Goal: Task Accomplishment & Management: Use online tool/utility

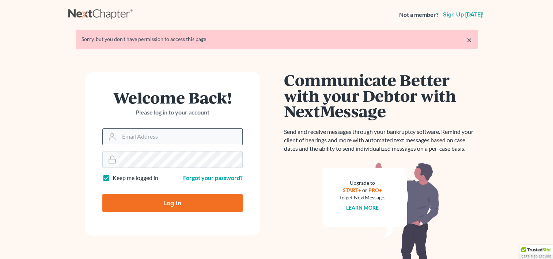
click at [180, 142] on input "Email Address" at bounding box center [180, 137] width 123 height 16
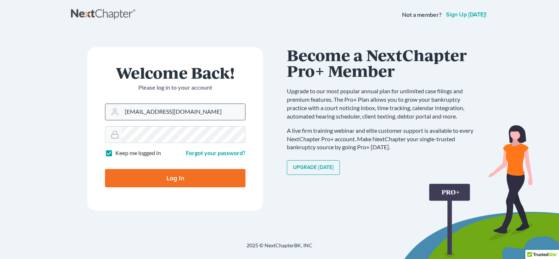
type input "[EMAIL_ADDRESS][DOMAIN_NAME]"
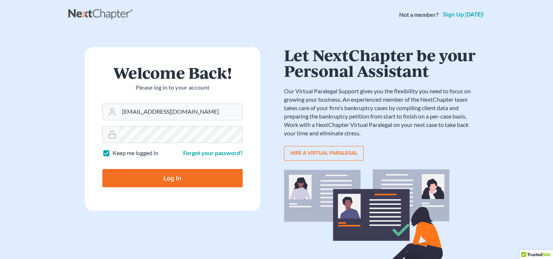
click at [179, 174] on input "Log In" at bounding box center [172, 178] width 140 height 18
type input "Thinking..."
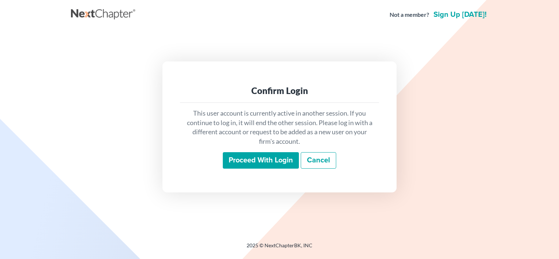
click at [279, 164] on input "Proceed with login" at bounding box center [261, 160] width 76 height 17
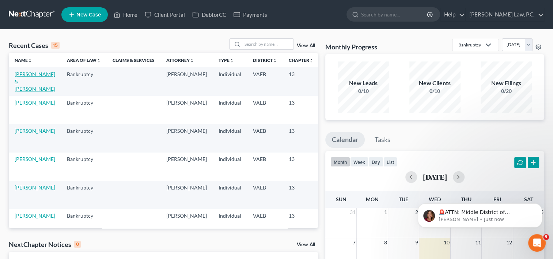
click at [23, 81] on link "[PERSON_NAME] & [PERSON_NAME]" at bounding box center [35, 81] width 41 height 21
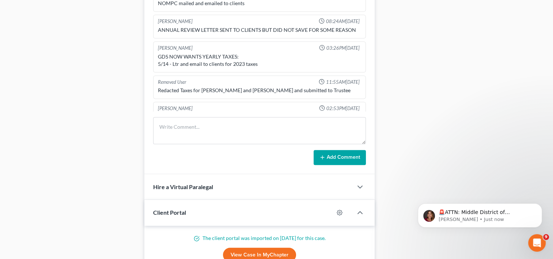
scroll to position [3902, 0]
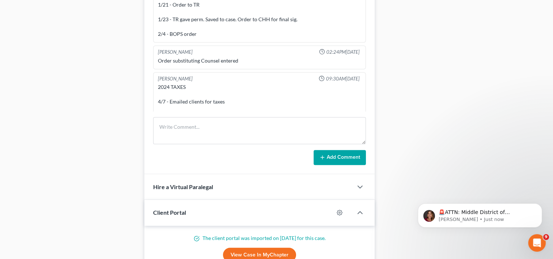
click at [239, 97] on div "2024 TAXES 4/7 - Emailed clients for taxes 4/7 - Client says they have not yet …" at bounding box center [259, 112] width 203 height 58
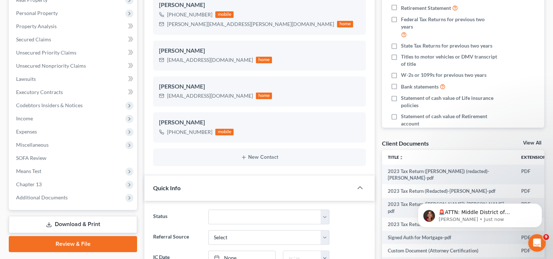
scroll to position [140, 0]
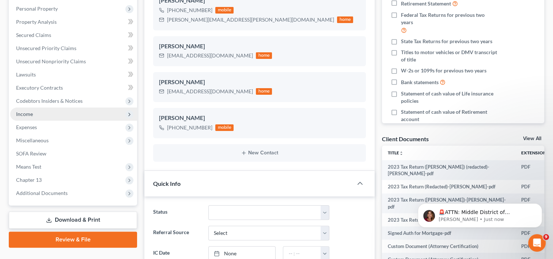
click at [42, 110] on span "Income" at bounding box center [73, 113] width 127 height 13
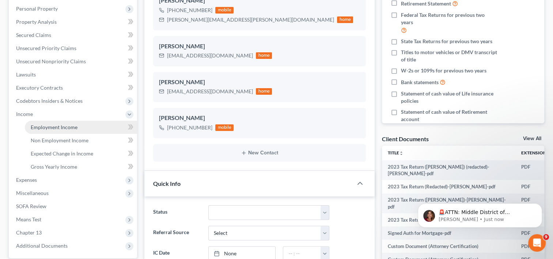
click at [54, 125] on span "Employment Income" at bounding box center [54, 127] width 47 height 6
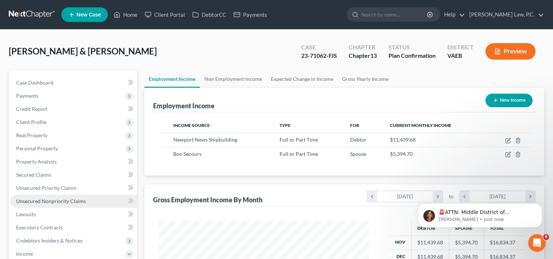
scroll to position [74, 0]
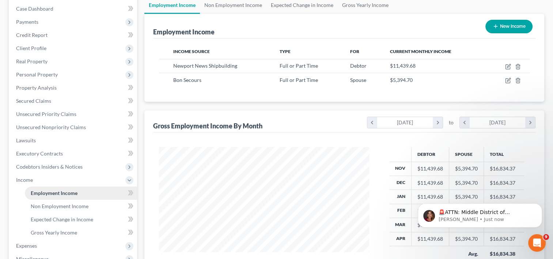
click at [56, 192] on span "Employment Income" at bounding box center [54, 193] width 47 height 6
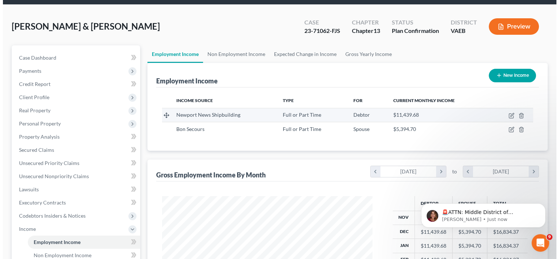
scroll to position [26, 0]
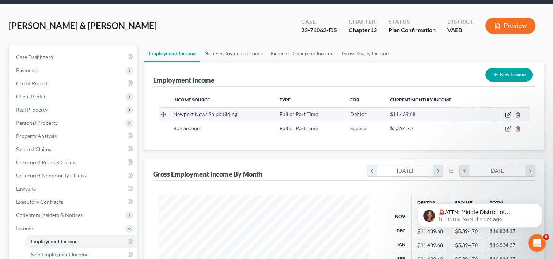
click at [509, 115] on icon "button" at bounding box center [508, 115] width 6 height 6
select select "0"
select select "48"
select select "2"
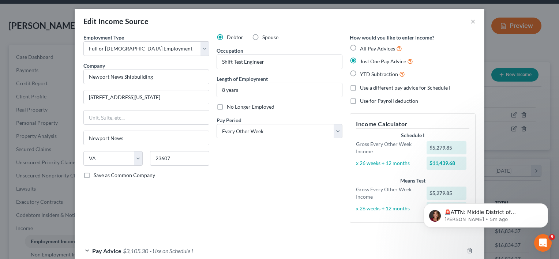
scroll to position [41, 0]
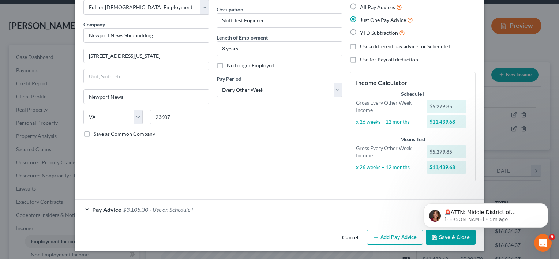
click at [85, 208] on div "Pay Advice $3,105.30 - Use on Schedule I" at bounding box center [269, 209] width 389 height 19
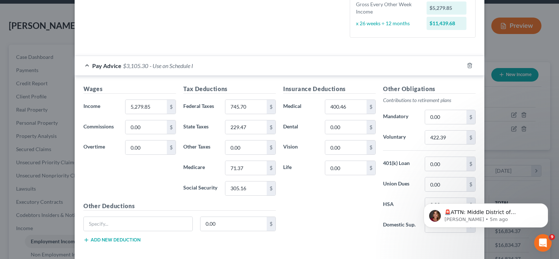
scroll to position [174, 0]
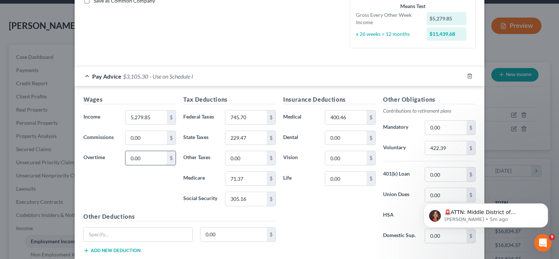
click at [144, 156] on input "0.00" at bounding box center [145, 158] width 41 height 14
type input "100"
click at [108, 187] on div "Wages Income * 5,279.85 $ Commissions 0.00 $ Overtime 100 $" at bounding box center [130, 153] width 100 height 117
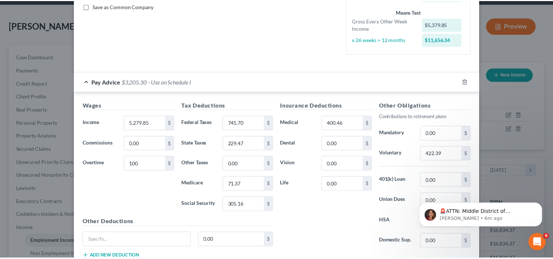
scroll to position [219, 0]
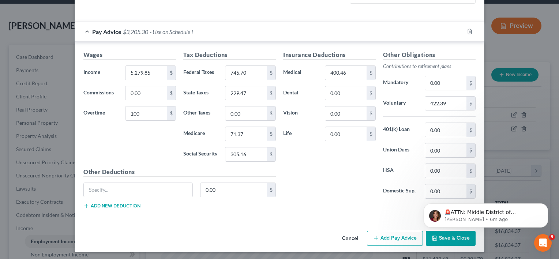
click at [437, 237] on html "🚨ATTN: Middle District of [US_STATE] The court has added a new Credit Counselin…" at bounding box center [485, 213] width 146 height 51
click at [544, 205] on icon "Dismiss notification" at bounding box center [546, 205] width 4 height 4
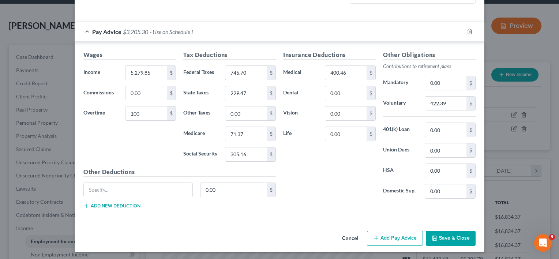
click at [437, 236] on button "Save & Close" at bounding box center [450, 238] width 50 height 15
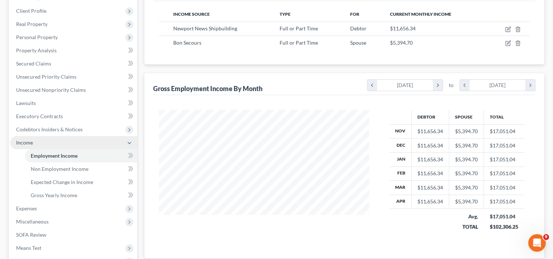
scroll to position [114, 0]
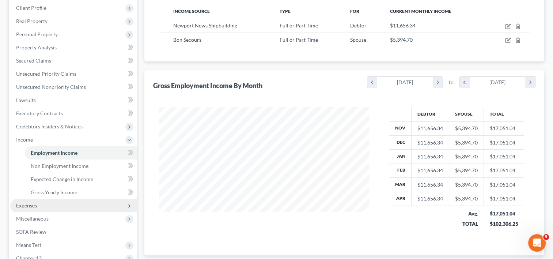
click at [50, 205] on span "Expenses" at bounding box center [73, 205] width 127 height 13
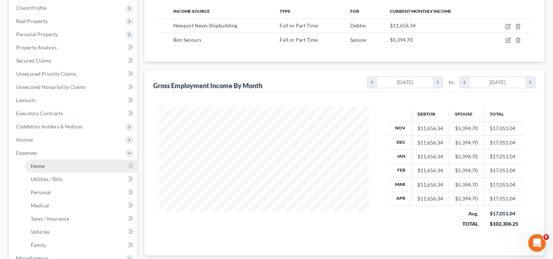
click at [57, 166] on link "Home" at bounding box center [81, 165] width 112 height 13
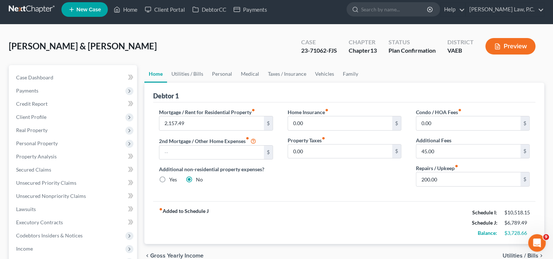
scroll to position [1, 0]
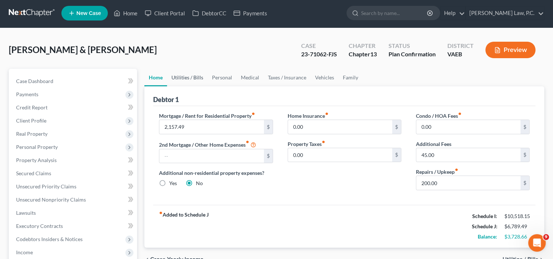
click at [187, 77] on link "Utilities / Bills" at bounding box center [187, 78] width 41 height 18
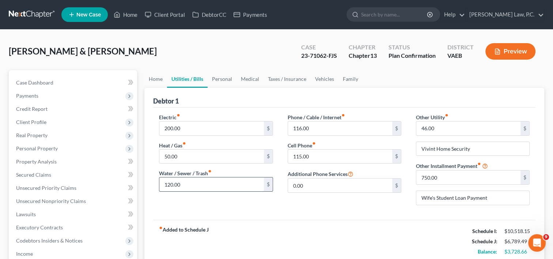
click at [185, 189] on input "120.00" at bounding box center [211, 184] width 104 height 14
type input "160"
click at [250, 79] on link "Medical" at bounding box center [250, 79] width 27 height 18
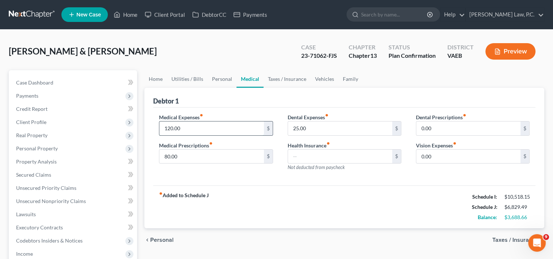
click at [207, 129] on input "120.00" at bounding box center [211, 128] width 104 height 14
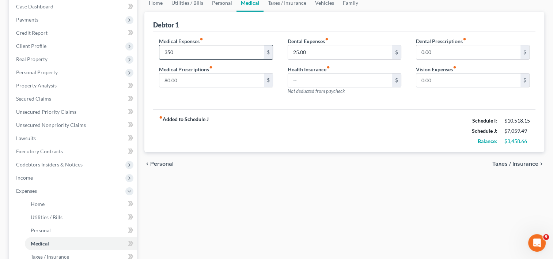
scroll to position [76, 0]
type input "350"
click at [258, 105] on div "Medical Expenses fiber_manual_record 350 $ Medical Prescriptions fiber_manual_r…" at bounding box center [344, 70] width 382 height 78
click at [301, 135] on div "fiber_manual_record Added to Schedule J Schedule I: $10,518.15 Schedule J: $7,0…" at bounding box center [344, 130] width 382 height 43
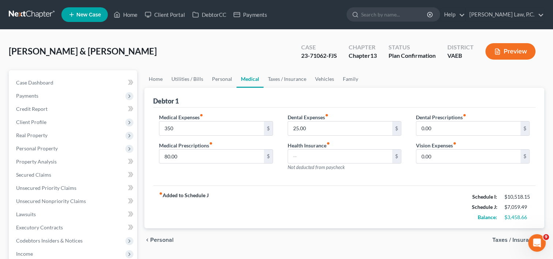
click at [259, 94] on div "Debtor 1" at bounding box center [344, 98] width 382 height 20
click at [325, 77] on link "Vehicles" at bounding box center [325, 79] width 28 height 18
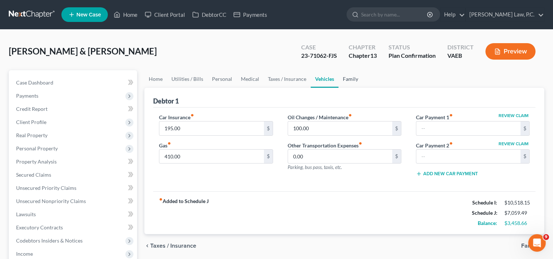
click at [348, 79] on link "Family" at bounding box center [350, 79] width 24 height 18
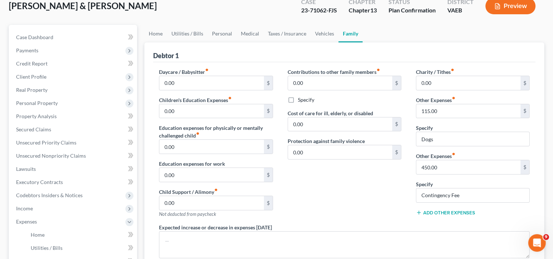
scroll to position [45, 0]
click at [303, 177] on div "Contributions to other family members fiber_manual_record 0.00 $ Specify Cost o…" at bounding box center [344, 146] width 128 height 155
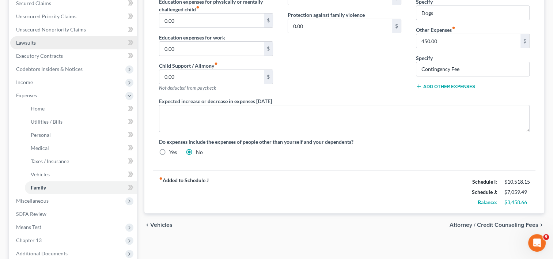
scroll to position [172, 0]
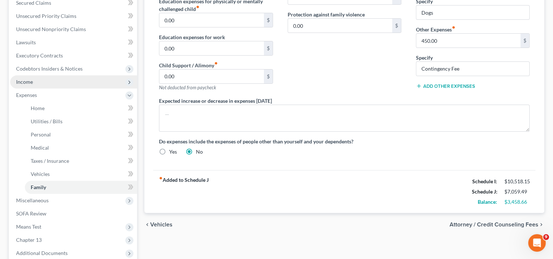
click at [22, 84] on span "Income" at bounding box center [24, 82] width 17 height 6
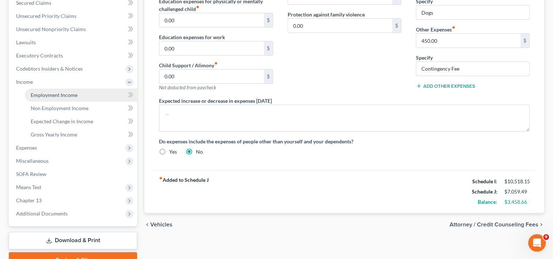
click at [49, 92] on span "Employment Income" at bounding box center [54, 95] width 47 height 6
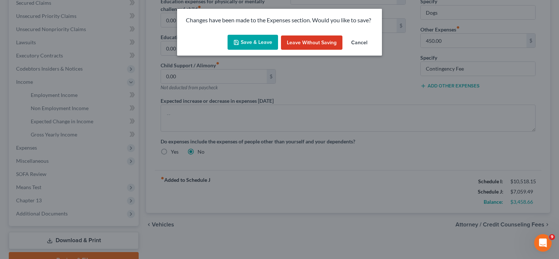
click at [265, 42] on button "Save & Leave" at bounding box center [252, 42] width 50 height 15
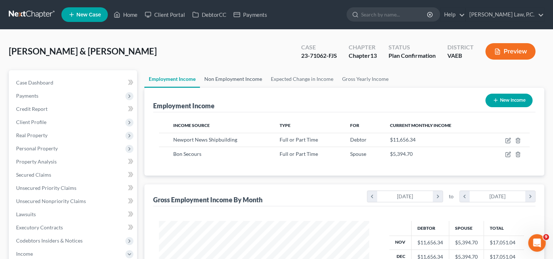
click at [247, 79] on link "Non Employment Income" at bounding box center [233, 79] width 67 height 18
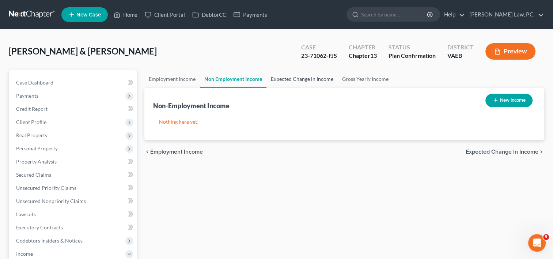
click at [301, 77] on link "Expected Change in Income" at bounding box center [301, 79] width 71 height 18
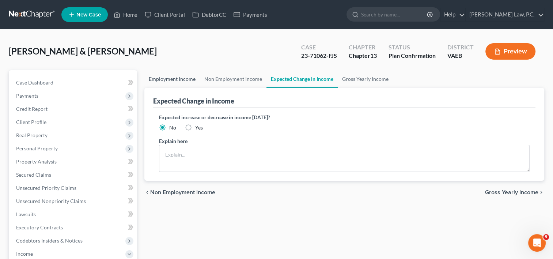
click at [181, 80] on link "Employment Income" at bounding box center [172, 79] width 56 height 18
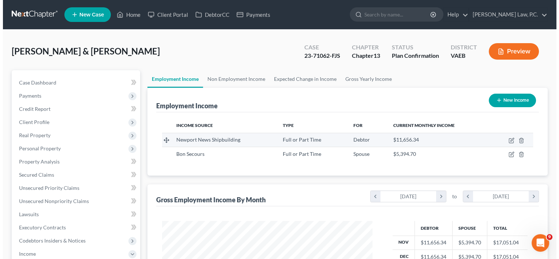
scroll to position [130, 225]
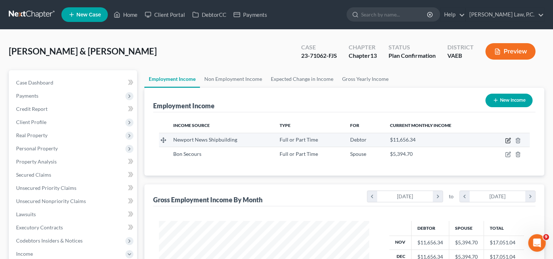
click at [507, 139] on icon "button" at bounding box center [508, 140] width 6 height 6
select select "0"
select select "48"
select select "2"
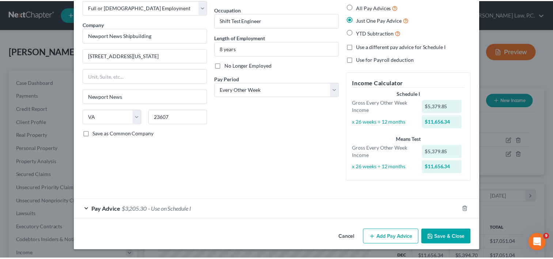
scroll to position [0, 0]
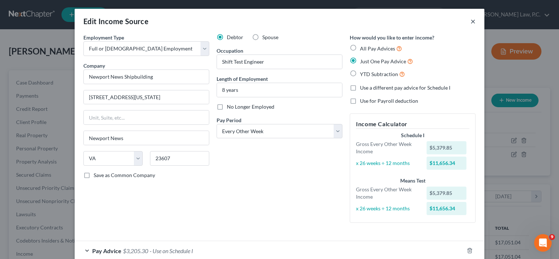
click at [471, 21] on button "×" at bounding box center [472, 21] width 5 height 9
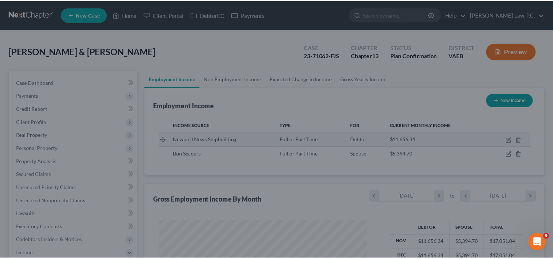
scroll to position [365409, 365315]
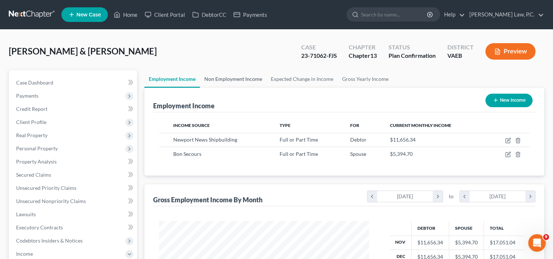
click at [226, 76] on link "Non Employment Income" at bounding box center [233, 79] width 67 height 18
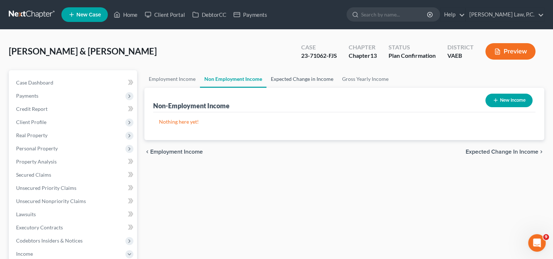
click at [294, 75] on link "Expected Change in Income" at bounding box center [301, 79] width 71 height 18
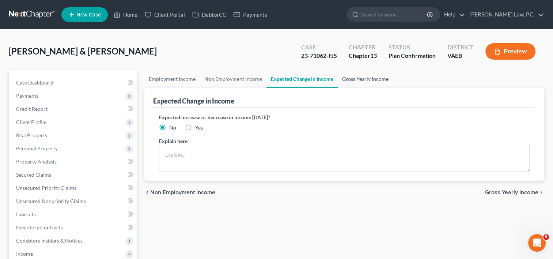
click at [375, 79] on link "Gross Yearly Income" at bounding box center [365, 79] width 55 height 18
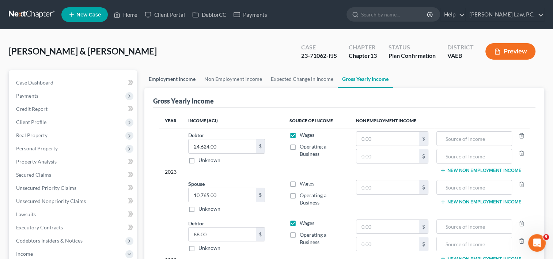
click at [173, 78] on link "Employment Income" at bounding box center [172, 79] width 56 height 18
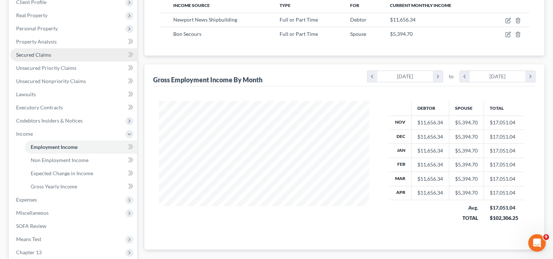
scroll to position [122, 0]
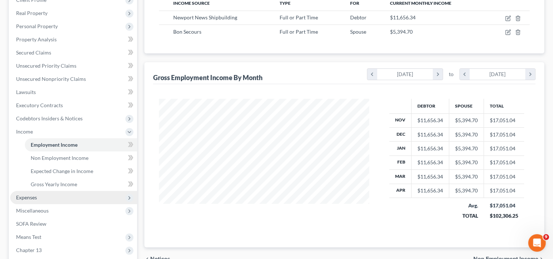
click at [27, 197] on span "Expenses" at bounding box center [26, 197] width 21 height 6
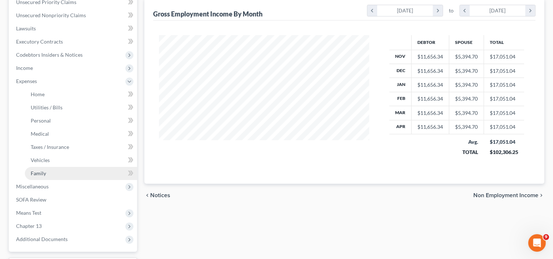
scroll to position [186, 0]
click at [42, 174] on span "Family" at bounding box center [38, 172] width 15 height 6
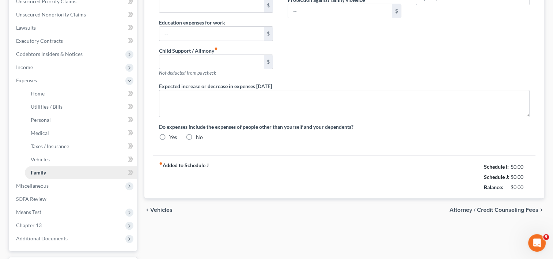
type input "0.00"
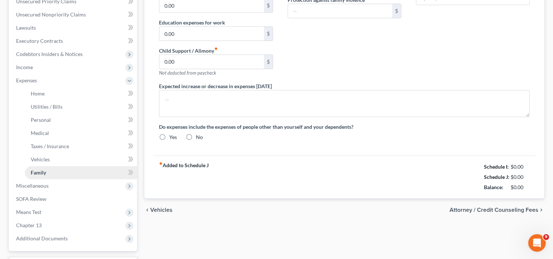
type input "0.00"
type input "115.00"
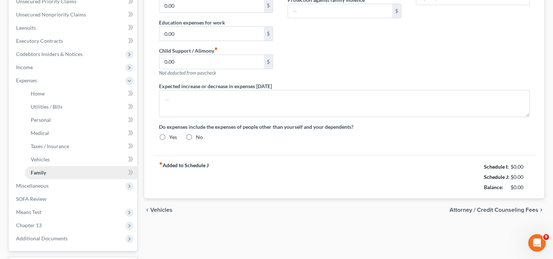
type input "Dogs"
radio input "true"
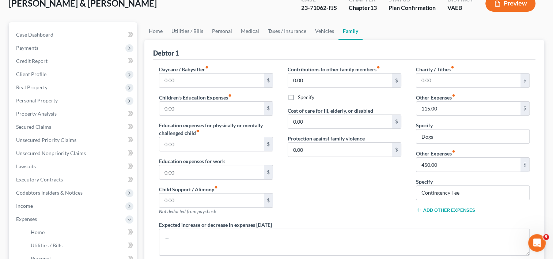
scroll to position [48, 0]
click at [435, 108] on input "115.00" at bounding box center [468, 108] width 104 height 14
type input "125"
click at [372, 189] on div "Contributions to other family members fiber_manual_record 0.00 $ Specify Cost o…" at bounding box center [344, 142] width 128 height 155
click at [294, 31] on link "Taxes / Insurance" at bounding box center [287, 31] width 47 height 18
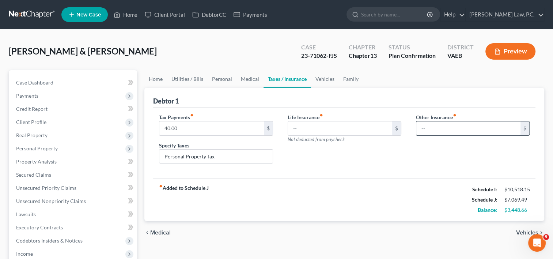
click at [437, 128] on input "text" at bounding box center [468, 128] width 104 height 14
type input "130"
click at [428, 151] on input "text" at bounding box center [472, 149] width 113 height 14
click at [428, 151] on input "Banfield Pet Insurance" at bounding box center [472, 149] width 113 height 14
type input "Banfield Pet Insurance"
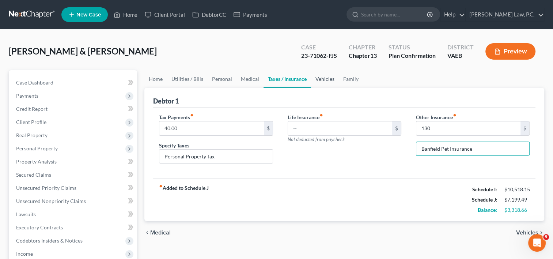
click at [319, 80] on link "Vehicles" at bounding box center [325, 79] width 28 height 18
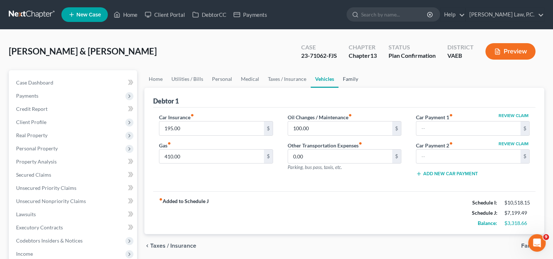
click at [355, 82] on link "Family" at bounding box center [350, 79] width 24 height 18
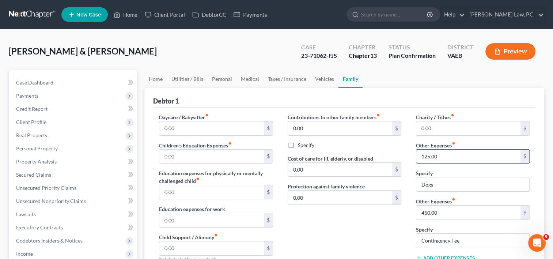
click at [444, 155] on input "125.00" at bounding box center [468, 157] width 104 height 14
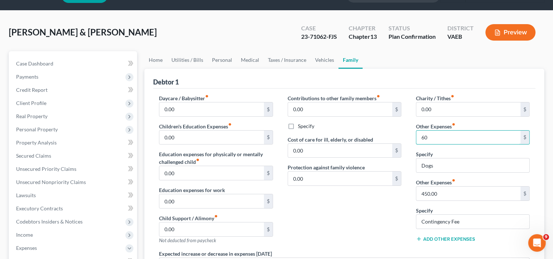
scroll to position [17, 0]
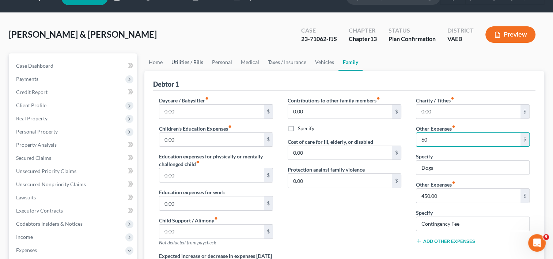
type input "60"
click at [199, 64] on link "Utilities / Bills" at bounding box center [187, 62] width 41 height 18
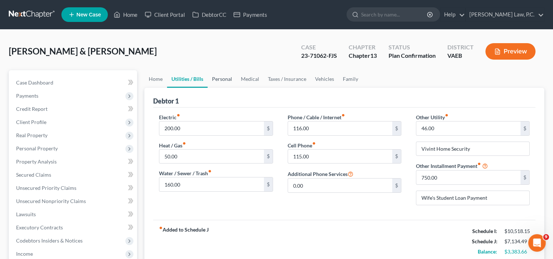
click at [223, 80] on link "Personal" at bounding box center [222, 79] width 29 height 18
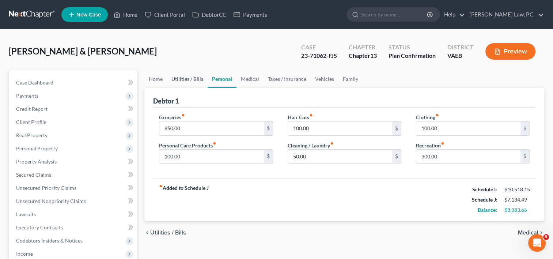
click at [192, 80] on link "Utilities / Bills" at bounding box center [187, 79] width 41 height 18
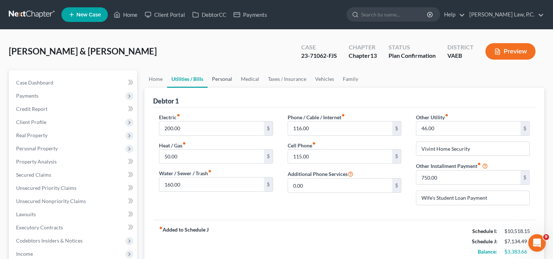
click at [223, 77] on link "Personal" at bounding box center [222, 79] width 29 height 18
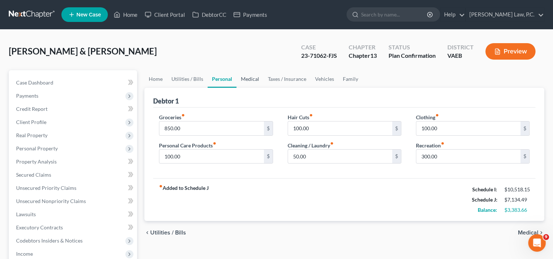
click at [246, 80] on link "Medical" at bounding box center [250, 79] width 27 height 18
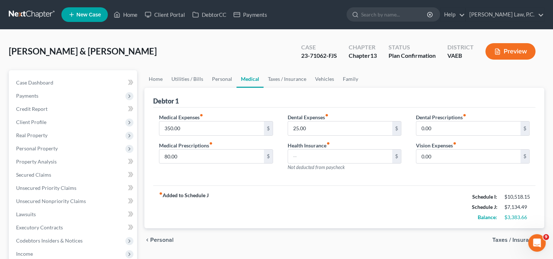
click at [151, 238] on span "Personal" at bounding box center [161, 240] width 23 height 6
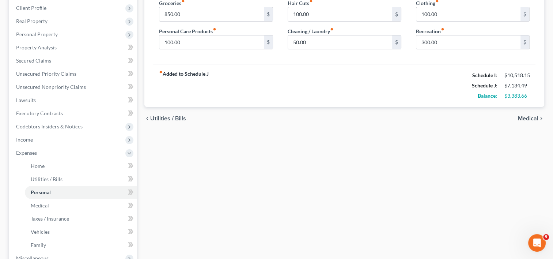
scroll to position [115, 0]
click at [39, 167] on span "Home" at bounding box center [38, 165] width 14 height 6
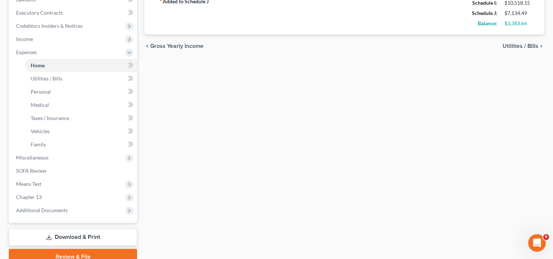
scroll to position [215, 0]
click at [31, 194] on span "Chapter 13" at bounding box center [29, 196] width 26 height 6
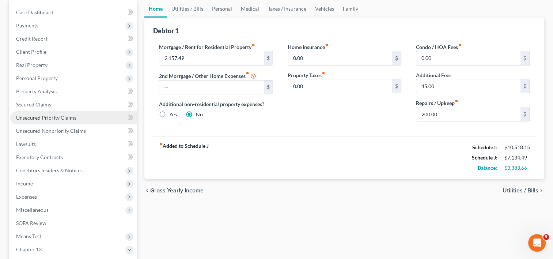
scroll to position [111, 0]
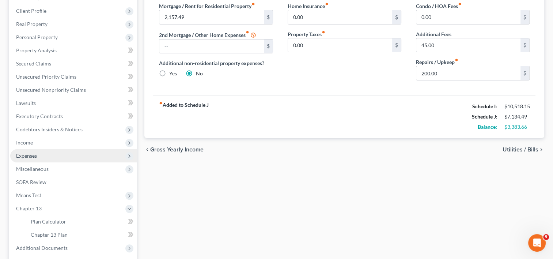
click at [46, 154] on span "Expenses" at bounding box center [73, 155] width 127 height 13
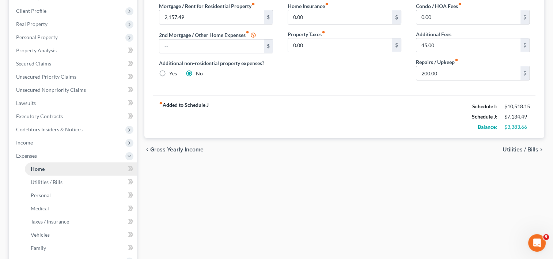
click at [45, 171] on link "Home" at bounding box center [81, 168] width 112 height 13
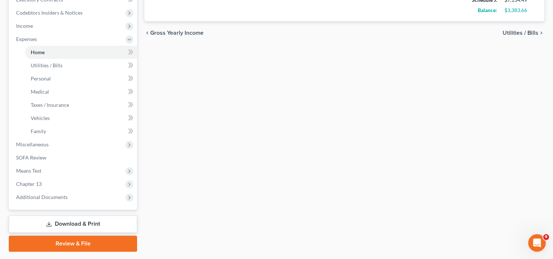
scroll to position [228, 0]
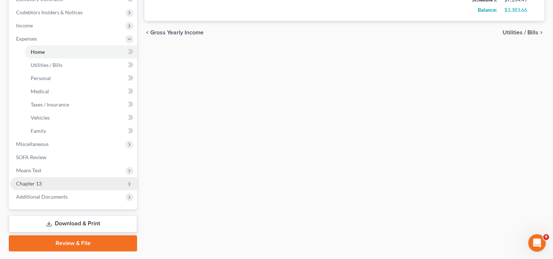
click at [56, 181] on span "Chapter 13" at bounding box center [73, 183] width 127 height 13
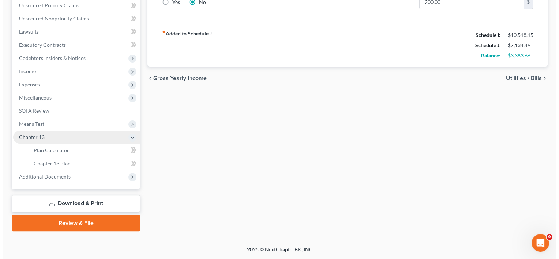
scroll to position [182, 0]
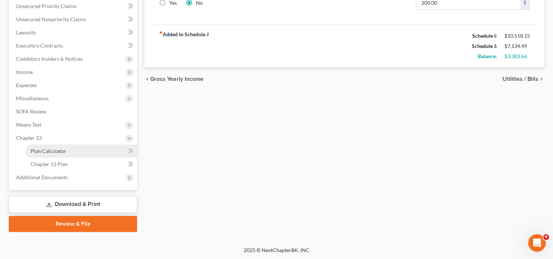
click at [86, 146] on link "Plan Calculator" at bounding box center [81, 150] width 112 height 13
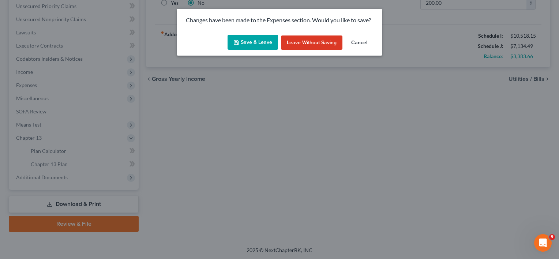
click at [258, 41] on button "Save & Leave" at bounding box center [252, 42] width 50 height 15
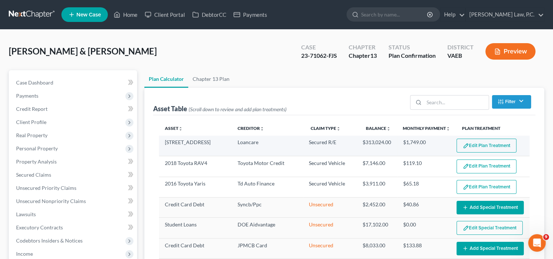
select select "59"
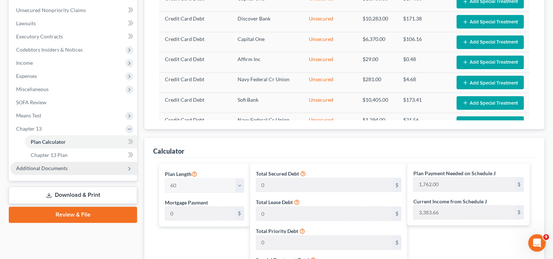
scroll to position [191, 0]
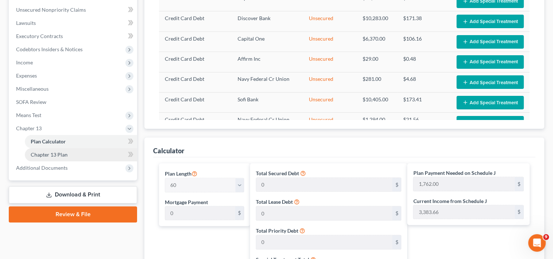
click at [59, 154] on span "Chapter 13 Plan" at bounding box center [49, 154] width 37 height 6
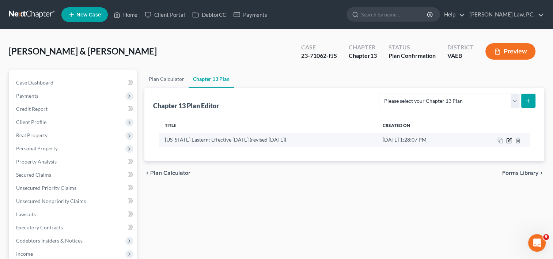
click at [508, 140] on icon "button" at bounding box center [509, 139] width 3 height 3
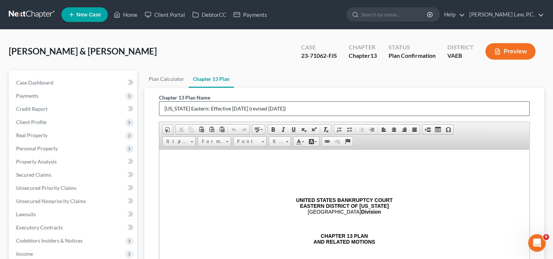
click at [240, 108] on input "[US_STATE] Eastern: Effective [DATE] (revised [DATE])" at bounding box center [344, 109] width 370 height 14
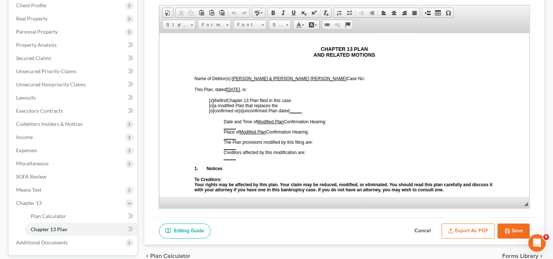
scroll to position [117, 0]
click at [57, 228] on span "Chapter 13 Plan" at bounding box center [49, 229] width 37 height 6
click at [57, 219] on link "Plan Calculator" at bounding box center [81, 215] width 112 height 13
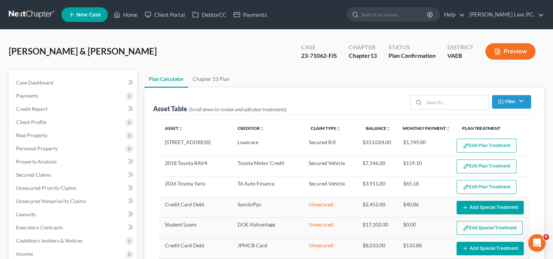
select select "59"
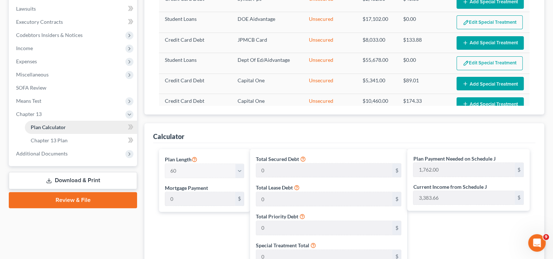
scroll to position [206, 0]
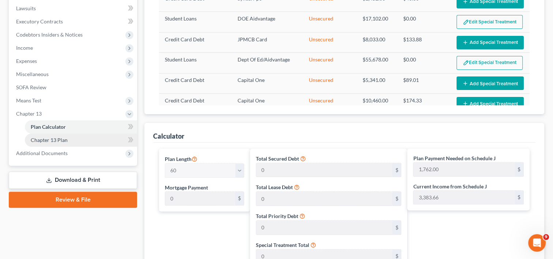
click at [57, 142] on span "Chapter 13 Plan" at bounding box center [49, 140] width 37 height 6
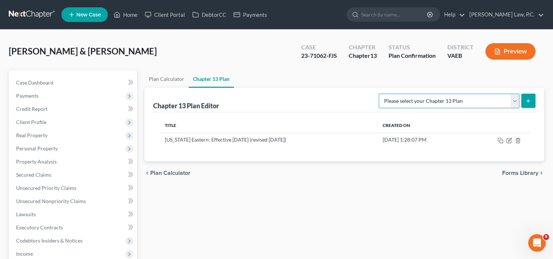
click at [426, 99] on select "Please select your Chapter 13 Plan National Form Plan - Official Form 113 [US_S…" at bounding box center [449, 101] width 141 height 15
select select "1"
click at [379, 94] on select "Please select your Chapter 13 Plan National Form Plan - Official Form 113 [US_S…" at bounding box center [449, 101] width 141 height 15
click at [531, 99] on button "submit" at bounding box center [528, 101] width 14 height 14
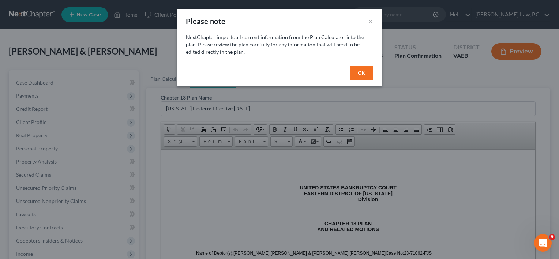
click at [360, 71] on button "OK" at bounding box center [360, 73] width 23 height 15
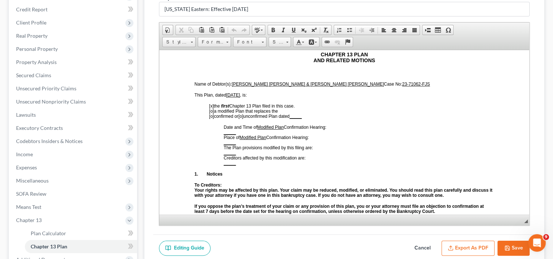
scroll to position [72, 0]
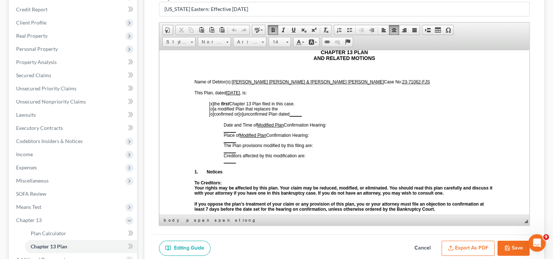
click at [210, 111] on span "[o]" at bounding box center [211, 108] width 5 height 5
click at [214, 114] on span "[o]" at bounding box center [211, 113] width 5 height 5
click at [302, 116] on u "_____" at bounding box center [296, 113] width 12 height 5
click at [225, 131] on u "_____" at bounding box center [230, 129] width 12 height 5
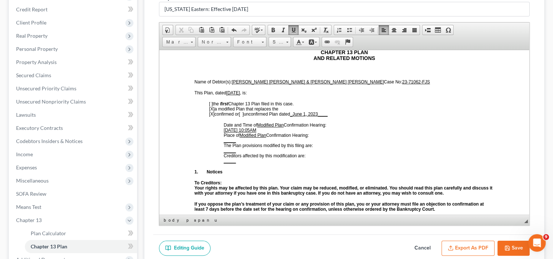
click at [224, 141] on u "_____" at bounding box center [230, 139] width 12 height 5
click at [225, 149] on span "_____" at bounding box center [230, 150] width 12 height 5
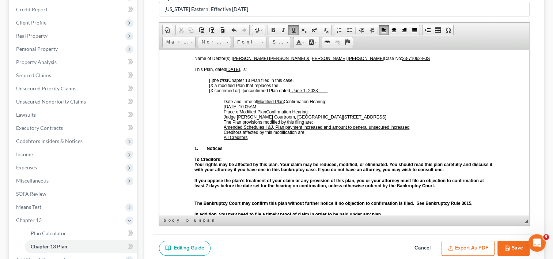
scroll to position [94, 0]
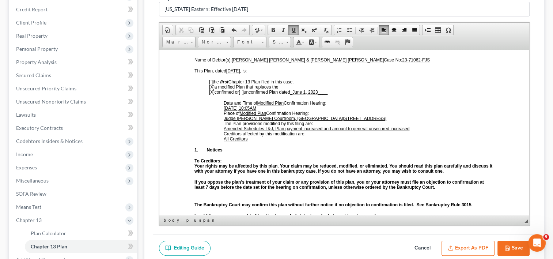
click at [511, 249] on button "Save" at bounding box center [513, 248] width 32 height 15
select select "1"
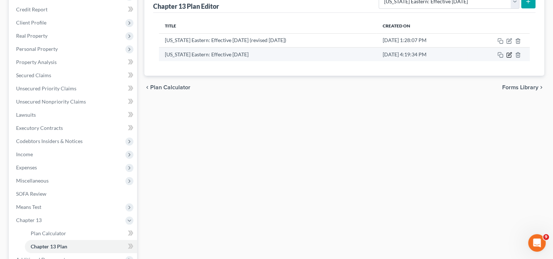
click at [509, 53] on icon "button" at bounding box center [509, 53] width 3 height 3
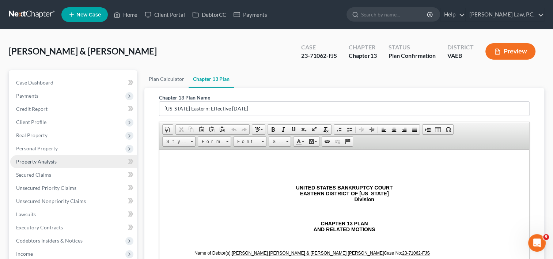
scroll to position [182, 0]
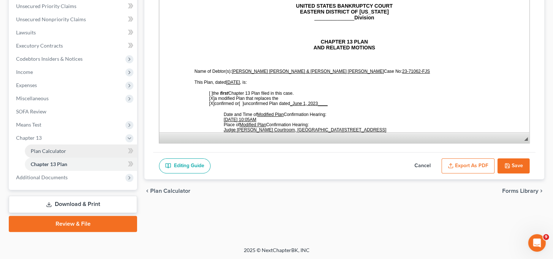
click at [46, 148] on span "Plan Calculator" at bounding box center [48, 151] width 35 height 6
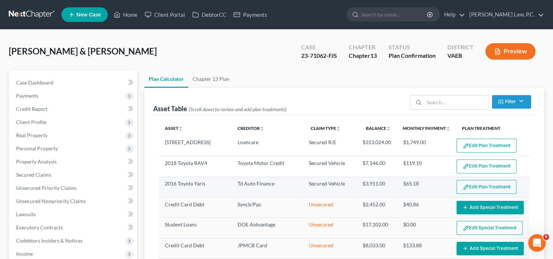
select select "59"
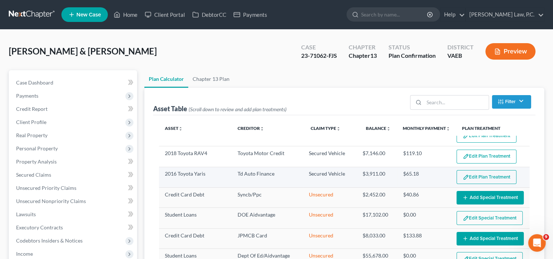
scroll to position [12, 0]
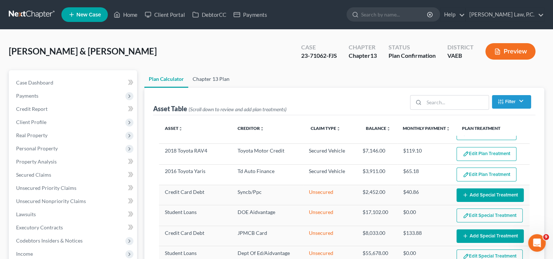
click at [223, 79] on link "Chapter 13 Plan" at bounding box center [211, 79] width 46 height 18
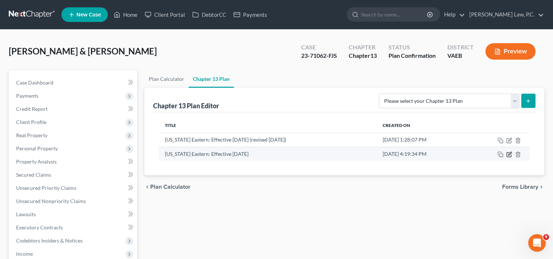
click at [509, 155] on icon "button" at bounding box center [509, 154] width 6 height 6
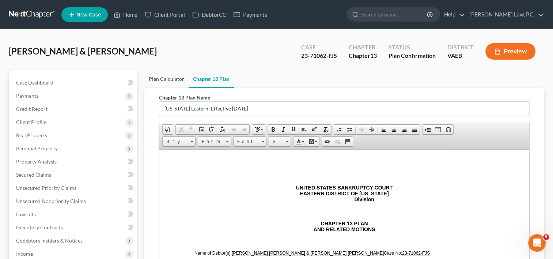
click at [170, 78] on link "Plan Calculator" at bounding box center [166, 79] width 44 height 18
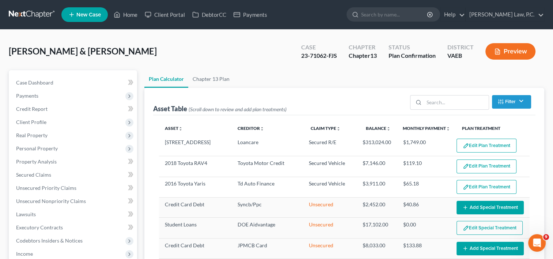
select select "59"
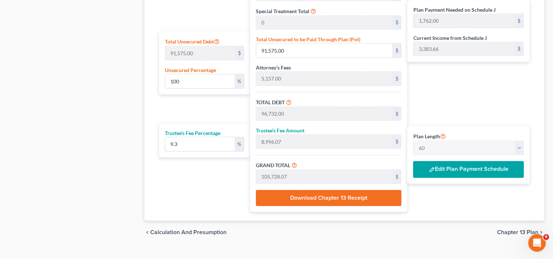
scroll to position [440, 0]
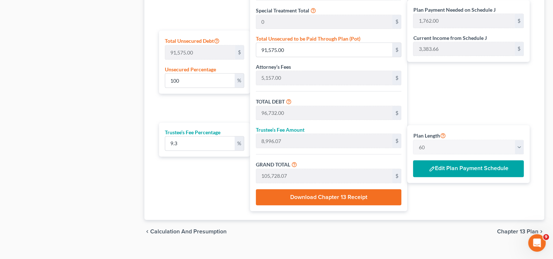
click at [483, 170] on button "Edit Plan Payment Schedule" at bounding box center [468, 168] width 111 height 17
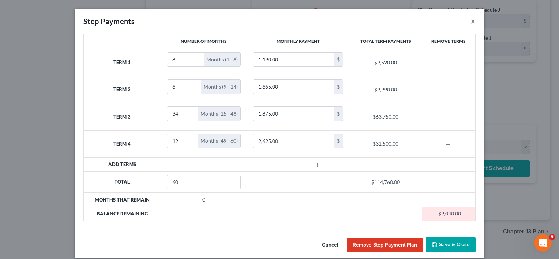
click at [470, 20] on button "×" at bounding box center [472, 21] width 5 height 9
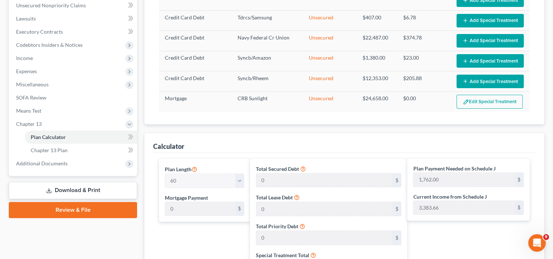
scroll to position [194, 0]
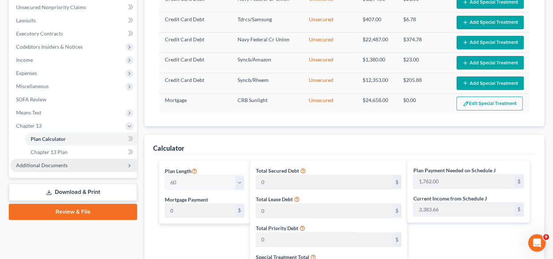
click at [52, 165] on span "Additional Documents" at bounding box center [42, 165] width 52 height 6
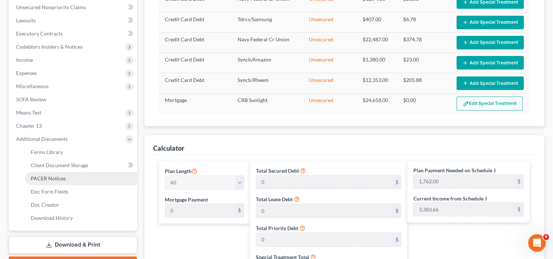
click at [53, 181] on link "PACER Notices" at bounding box center [81, 178] width 112 height 13
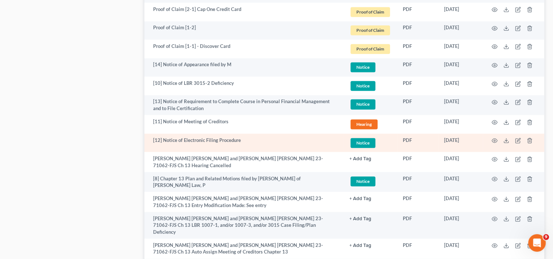
scroll to position [1042, 0]
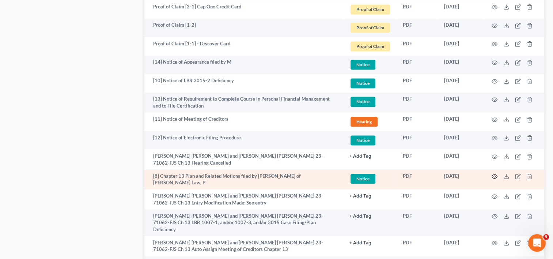
click at [493, 173] on icon "button" at bounding box center [495, 176] width 6 height 6
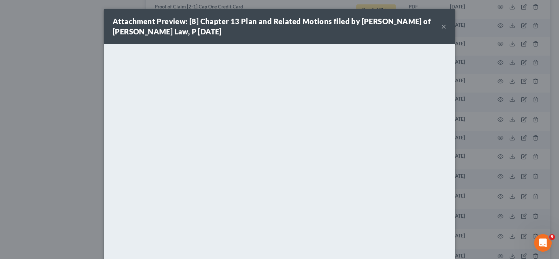
click at [441, 25] on button "×" at bounding box center [443, 26] width 5 height 9
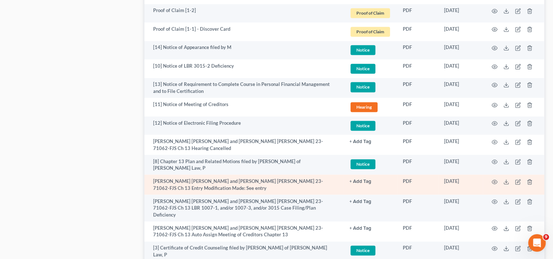
scroll to position [1130, 0]
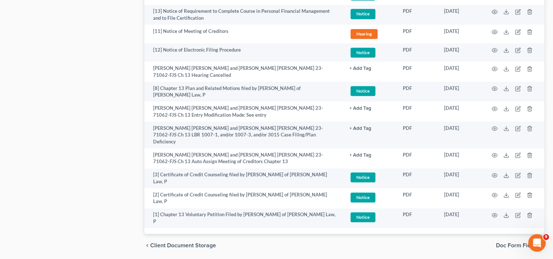
drag, startPoint x: 235, startPoint y: 135, endPoint x: 114, endPoint y: 124, distance: 121.9
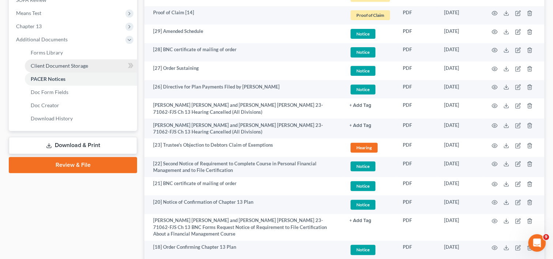
scroll to position [299, 0]
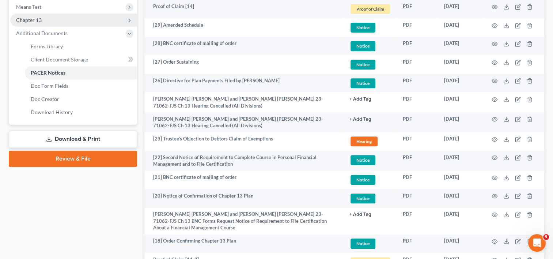
click at [26, 16] on span "Chapter 13" at bounding box center [73, 20] width 127 height 13
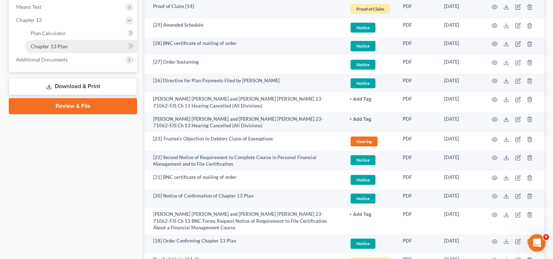
click at [72, 45] on link "Chapter 13 Plan" at bounding box center [81, 46] width 112 height 13
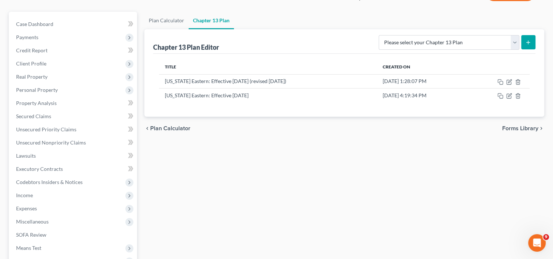
scroll to position [64, 0]
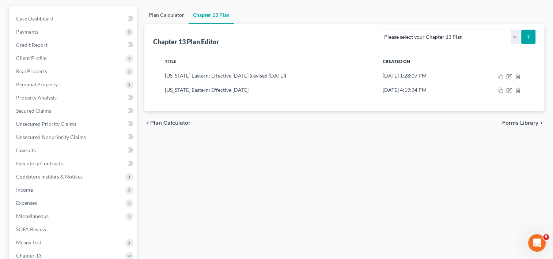
click at [164, 13] on link "Plan Calculator" at bounding box center [166, 15] width 44 height 18
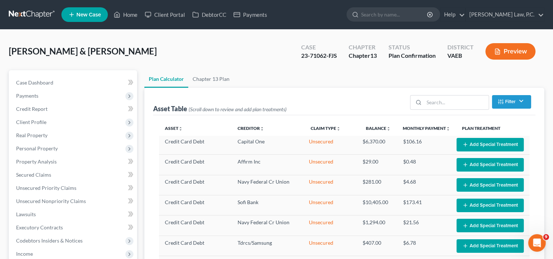
scroll to position [235, 0]
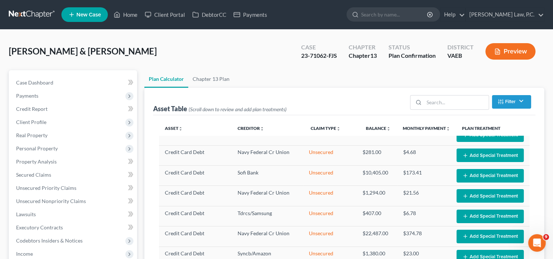
select select "59"
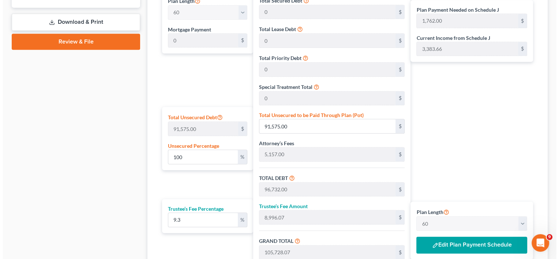
scroll to position [451, 0]
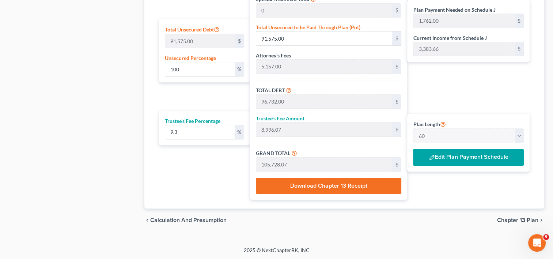
click at [464, 158] on button "Edit Plan Payment Schedule" at bounding box center [468, 157] width 111 height 17
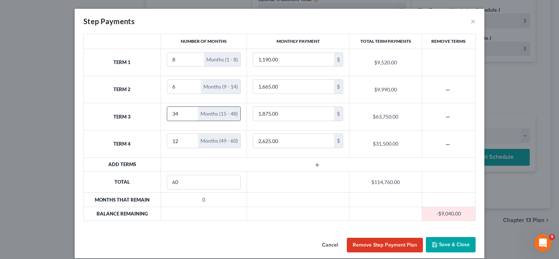
click at [182, 111] on input "34" at bounding box center [182, 114] width 31 height 14
drag, startPoint x: 182, startPoint y: 111, endPoint x: 155, endPoint y: 116, distance: 28.1
click at [155, 116] on tr "Term 3 34 Months (15 - 48) 1,875.00 $ $63,750.00" at bounding box center [279, 116] width 391 height 27
type input "14"
click at [182, 144] on input "12" at bounding box center [182, 141] width 31 height 14
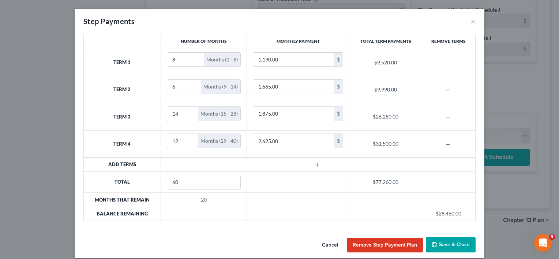
drag, startPoint x: 181, startPoint y: 140, endPoint x: 158, endPoint y: 137, distance: 23.6
click at [160, 137] on td "12 Months (29 - 40)" at bounding box center [203, 143] width 86 height 27
type input "32"
drag, startPoint x: 281, startPoint y: 136, endPoint x: 273, endPoint y: 143, distance: 11.1
click at [273, 143] on input "2,625.00" at bounding box center [293, 141] width 81 height 14
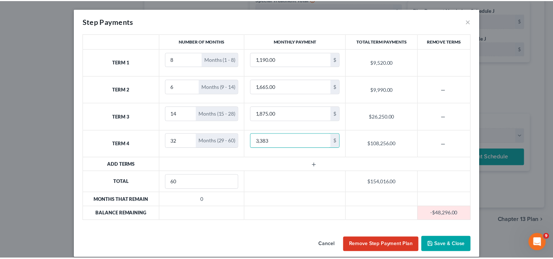
scroll to position [6, 0]
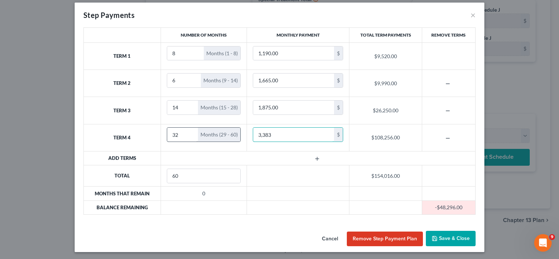
type input "3,383"
click at [188, 136] on input "31" at bounding box center [182, 135] width 31 height 14
click at [188, 136] on input "30" at bounding box center [182, 135] width 31 height 14
click at [188, 136] on input "29" at bounding box center [182, 135] width 31 height 14
click at [188, 136] on input "28" at bounding box center [182, 135] width 31 height 14
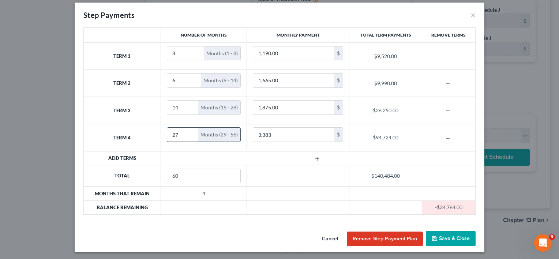
click at [188, 136] on input "27" at bounding box center [182, 135] width 31 height 14
click at [188, 136] on input "26" at bounding box center [182, 135] width 31 height 14
click at [188, 136] on input "25" at bounding box center [182, 135] width 31 height 14
click at [188, 136] on input "24" at bounding box center [182, 135] width 31 height 14
click at [188, 136] on input "23" at bounding box center [182, 135] width 31 height 14
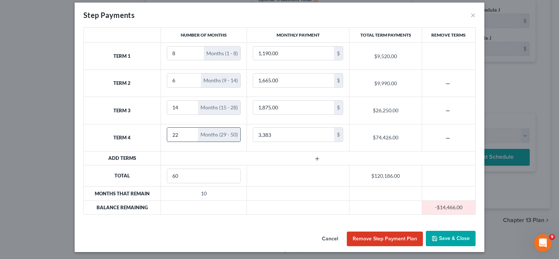
click at [188, 136] on input "22" at bounding box center [182, 135] width 31 height 14
click at [188, 136] on input "21" at bounding box center [182, 135] width 31 height 14
click at [188, 136] on input "20" at bounding box center [182, 135] width 31 height 14
click at [188, 136] on input "19" at bounding box center [182, 135] width 31 height 14
click at [188, 136] on input "18" at bounding box center [182, 135] width 31 height 14
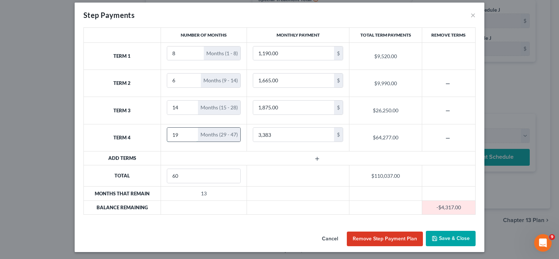
type input "19"
click at [187, 132] on input "19" at bounding box center [182, 135] width 31 height 14
click at [230, 176] on input "59" at bounding box center [203, 176] width 73 height 14
click at [230, 176] on input "58" at bounding box center [203, 176] width 73 height 14
click at [230, 176] on input "57" at bounding box center [203, 176] width 73 height 14
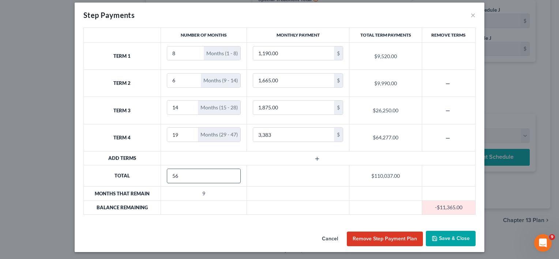
click at [230, 176] on input "56" at bounding box center [203, 176] width 73 height 14
click at [230, 176] on input "55" at bounding box center [203, 176] width 73 height 14
click at [230, 176] on input "54" at bounding box center [203, 176] width 73 height 14
click at [230, 176] on input "53" at bounding box center [203, 176] width 73 height 14
click at [230, 176] on input "52" at bounding box center [203, 176] width 73 height 14
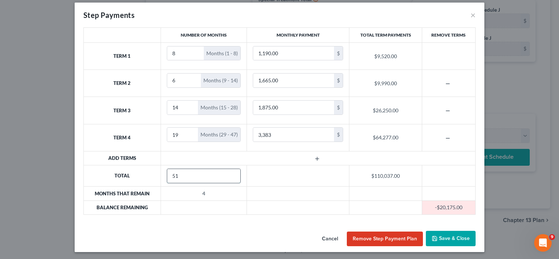
click at [230, 176] on input "51" at bounding box center [203, 176] width 73 height 14
click at [230, 176] on input "50" at bounding box center [203, 176] width 73 height 14
click at [230, 176] on input "49" at bounding box center [203, 176] width 73 height 14
click at [230, 176] on input "48" at bounding box center [203, 176] width 73 height 14
click at [230, 176] on input "47" at bounding box center [203, 176] width 73 height 14
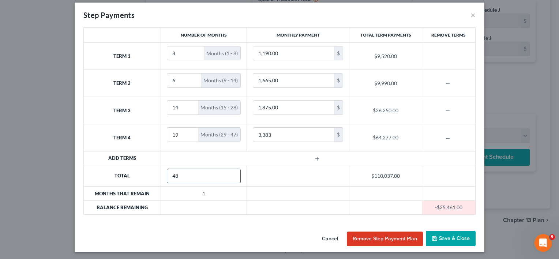
click at [229, 172] on input "48" at bounding box center [203, 176] width 73 height 14
click at [229, 172] on input "49" at bounding box center [203, 176] width 73 height 14
click at [229, 172] on input "50" at bounding box center [203, 176] width 73 height 14
click at [229, 172] on input "51" at bounding box center [203, 176] width 73 height 14
click at [229, 172] on input "52" at bounding box center [203, 176] width 73 height 14
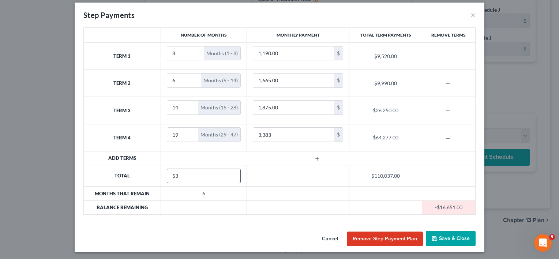
click at [229, 172] on input "53" at bounding box center [203, 176] width 73 height 14
click at [229, 172] on input "54" at bounding box center [203, 176] width 73 height 14
click at [229, 172] on input "55" at bounding box center [203, 176] width 73 height 14
click at [229, 172] on input "56" at bounding box center [203, 176] width 73 height 14
click at [229, 172] on input "57" at bounding box center [203, 176] width 73 height 14
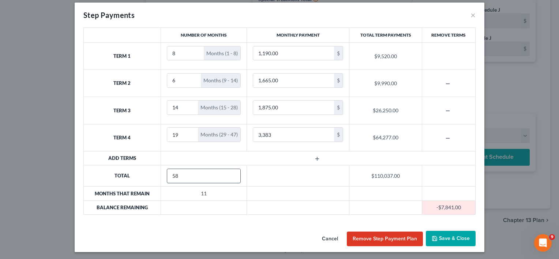
click at [229, 172] on input "58" at bounding box center [203, 176] width 73 height 14
click at [229, 172] on input "59" at bounding box center [203, 176] width 73 height 14
click at [229, 172] on input "60" at bounding box center [203, 176] width 73 height 14
click at [229, 172] on input "61" at bounding box center [203, 176] width 73 height 14
click at [229, 172] on input "62" at bounding box center [203, 176] width 73 height 14
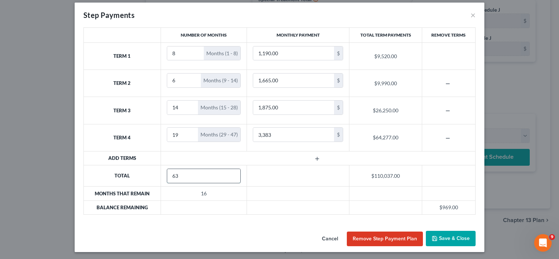
click at [229, 172] on input "63" at bounding box center [203, 176] width 73 height 14
click at [229, 176] on input "62" at bounding box center [203, 176] width 73 height 14
click at [229, 176] on input "61" at bounding box center [203, 176] width 73 height 14
click at [229, 176] on input "60" at bounding box center [203, 176] width 73 height 14
type input "59"
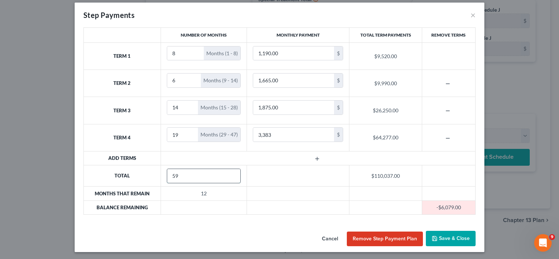
click at [229, 176] on input "59" at bounding box center [203, 176] width 73 height 14
drag, startPoint x: 202, startPoint y: 174, endPoint x: 165, endPoint y: 173, distance: 36.9
click at [167, 173] on input "59" at bounding box center [203, 176] width 73 height 14
click at [207, 192] on td "-47" at bounding box center [203, 193] width 86 height 14
drag, startPoint x: 188, startPoint y: 130, endPoint x: 179, endPoint y: 146, distance: 18.1
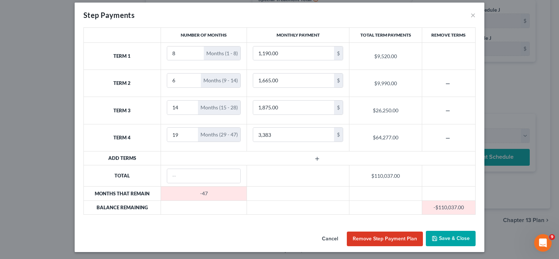
drag, startPoint x: 179, startPoint y: 146, endPoint x: 81, endPoint y: 155, distance: 98.7
click at [84, 155] on th "Add Terms" at bounding box center [122, 158] width 77 height 14
click at [187, 132] on input "20" at bounding box center [182, 135] width 31 height 14
click at [187, 132] on input "21" at bounding box center [182, 135] width 31 height 14
type input "22"
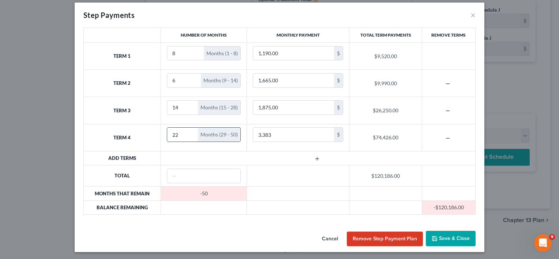
click at [187, 132] on input "22" at bounding box center [182, 135] width 31 height 14
click at [190, 178] on input "number" at bounding box center [203, 176] width 73 height 14
click at [229, 177] on input "-1" at bounding box center [203, 176] width 73 height 14
click at [187, 173] on input "-1" at bounding box center [203, 176] width 73 height 14
drag, startPoint x: 187, startPoint y: 173, endPoint x: 132, endPoint y: 166, distance: 56.0
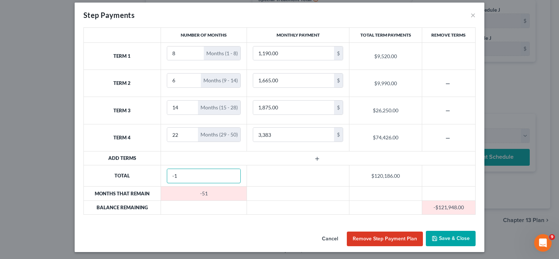
click at [132, 166] on tr "Total -1 $120,186.00" at bounding box center [279, 175] width 391 height 21
type input "50"
click at [455, 232] on button "Save & Close" at bounding box center [450, 238] width 50 height 15
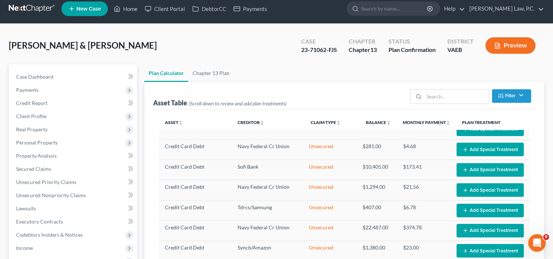
scroll to position [0, 0]
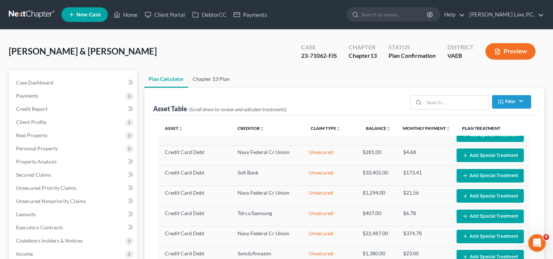
click at [219, 76] on link "Chapter 13 Plan" at bounding box center [211, 79] width 46 height 18
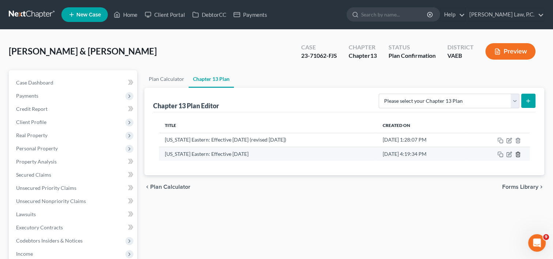
click at [518, 155] on icon "button" at bounding box center [518, 154] width 6 height 6
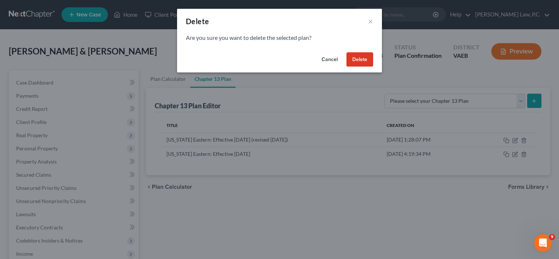
click at [361, 58] on button "Delete" at bounding box center [359, 59] width 27 height 15
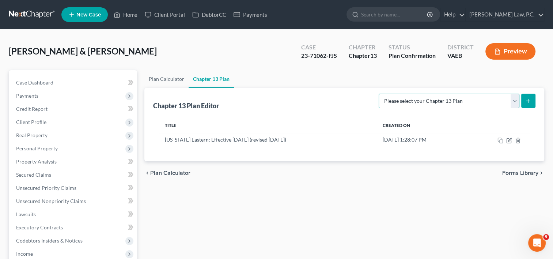
click at [462, 102] on select "Please select your Chapter 13 Plan National Form Plan - Official Form 113 [US_S…" at bounding box center [449, 101] width 141 height 15
select select "1"
click at [379, 94] on select "Please select your Chapter 13 Plan National Form Plan - Official Form 113 [US_S…" at bounding box center [449, 101] width 141 height 15
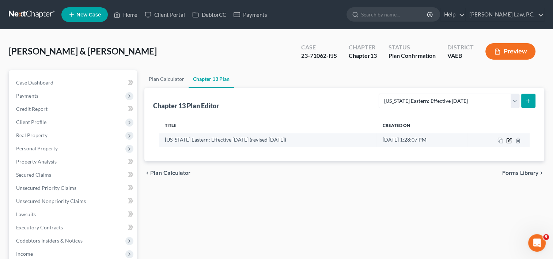
click at [509, 140] on icon "button" at bounding box center [509, 140] width 6 height 6
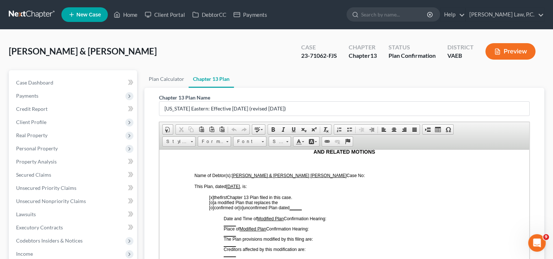
scroll to position [90, 0]
click at [240, 188] on u "[DATE]" at bounding box center [233, 185] width 14 height 5
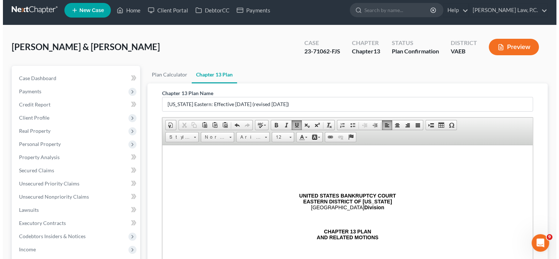
scroll to position [0, 0]
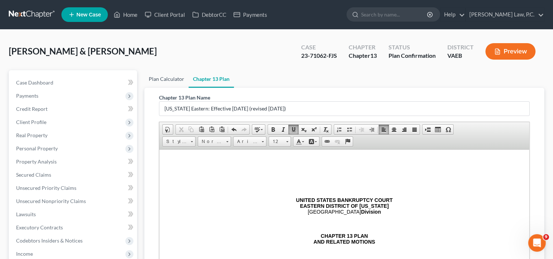
click at [161, 76] on link "Plan Calculator" at bounding box center [166, 79] width 44 height 18
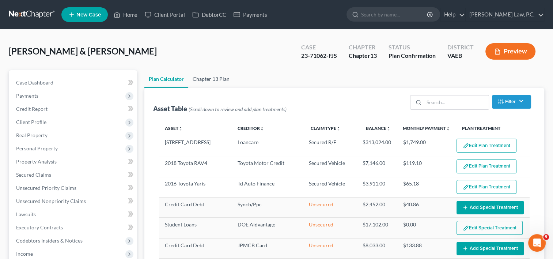
click at [199, 77] on link "Chapter 13 Plan" at bounding box center [211, 79] width 46 height 18
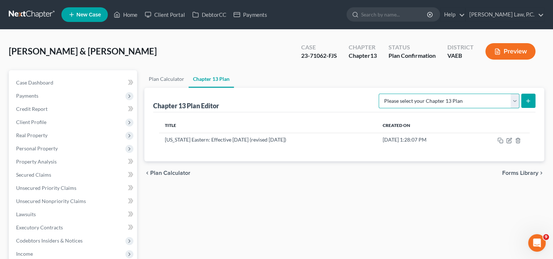
click at [516, 104] on select "Please select your Chapter 13 Plan National Form Plan - Official Form 113 [US_S…" at bounding box center [449, 101] width 141 height 15
select select "1"
click at [379, 94] on select "Please select your Chapter 13 Plan National Form Plan - Official Form 113 [US_S…" at bounding box center [449, 101] width 141 height 15
click at [529, 101] on icon "submit" at bounding box center [528, 101] width 6 height 6
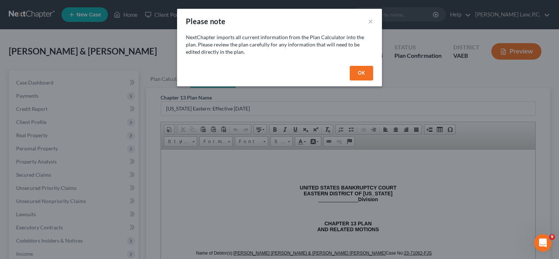
click at [368, 68] on button "OK" at bounding box center [360, 73] width 23 height 15
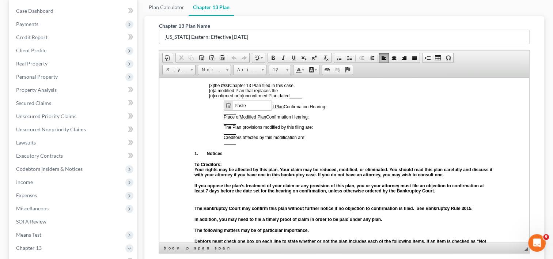
scroll to position [118, 0]
click at [211, 86] on span "[x]" at bounding box center [211, 84] width 5 height 5
click at [211, 91] on span "[o]" at bounding box center [211, 89] width 5 height 5
click at [225, 111] on u "_____" at bounding box center [230, 111] width 12 height 5
click at [228, 122] on u "_____" at bounding box center [230, 121] width 12 height 5
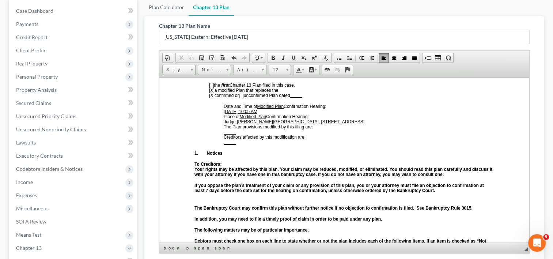
click at [226, 140] on span "_____" at bounding box center [230, 141] width 12 height 5
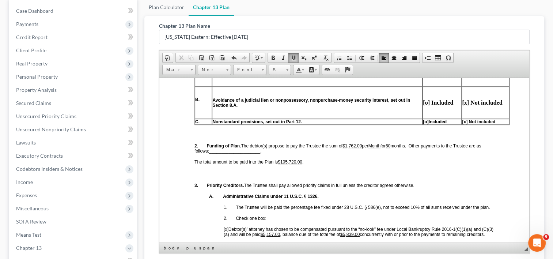
scroll to position [319, 0]
click at [349, 145] on u "$1,762.00" at bounding box center [352, 145] width 19 height 5
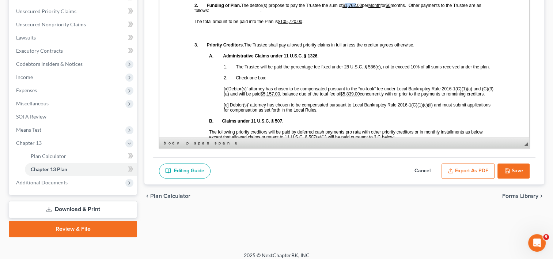
scroll to position [180, 0]
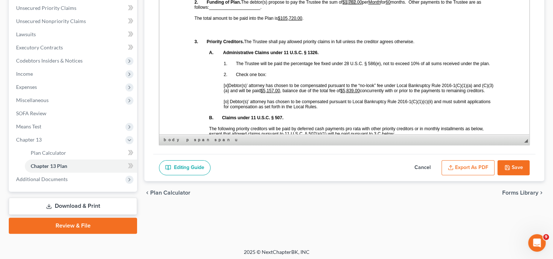
click at [517, 161] on button "Save" at bounding box center [513, 167] width 32 height 15
select select "1"
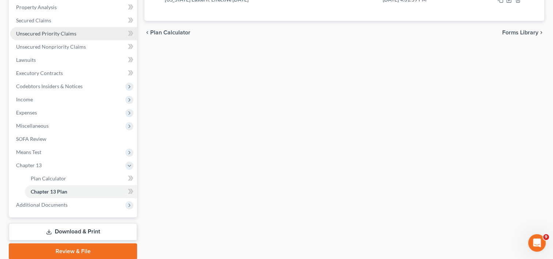
scroll to position [182, 0]
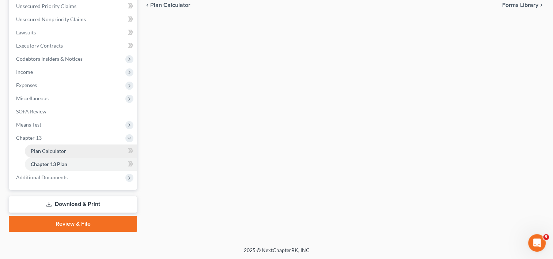
click at [54, 152] on span "Plan Calculator" at bounding box center [48, 151] width 35 height 6
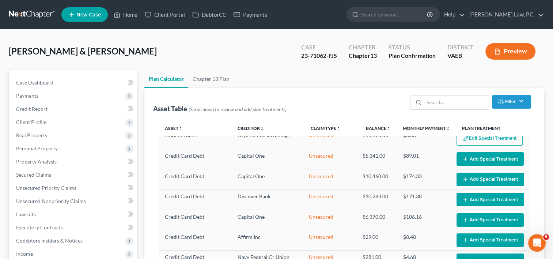
select select "59"
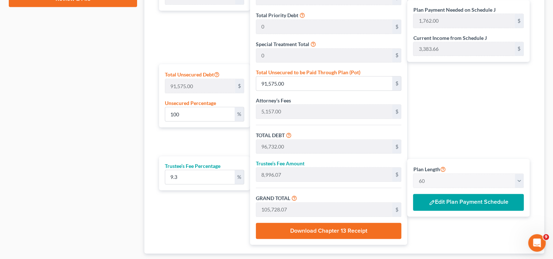
scroll to position [406, 0]
click at [468, 200] on button "Edit Plan Payment Schedule" at bounding box center [468, 202] width 111 height 17
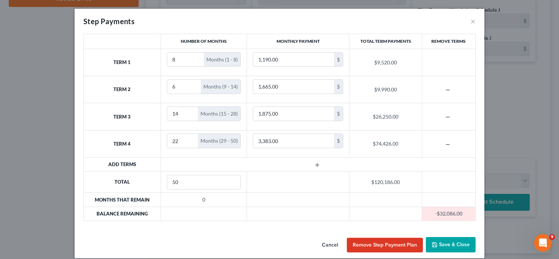
click at [452, 242] on button "Save & Close" at bounding box center [450, 244] width 50 height 15
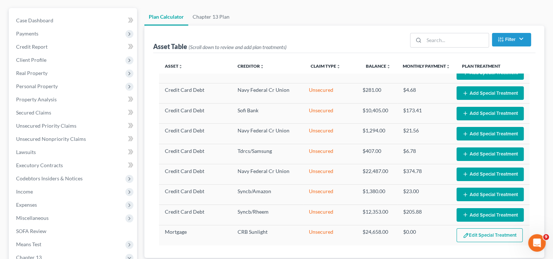
scroll to position [59, 0]
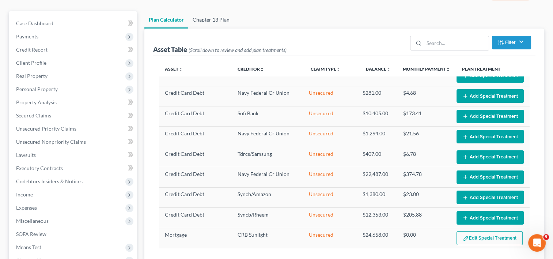
click at [216, 16] on link "Chapter 13 Plan" at bounding box center [211, 20] width 46 height 18
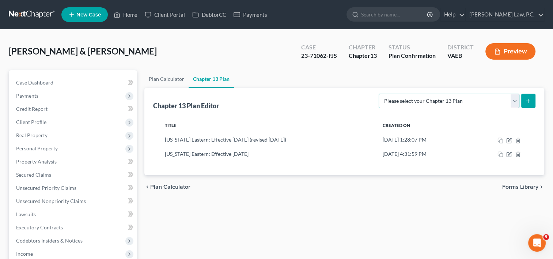
click at [468, 103] on select "Please select your Chapter 13 Plan National Form Plan - Official Form 113 [US_S…" at bounding box center [449, 101] width 141 height 15
select select "1"
click at [379, 94] on select "Please select your Chapter 13 Plan National Form Plan - Official Form 113 [US_S…" at bounding box center [449, 101] width 141 height 15
click at [529, 99] on icon "submit" at bounding box center [528, 101] width 6 height 6
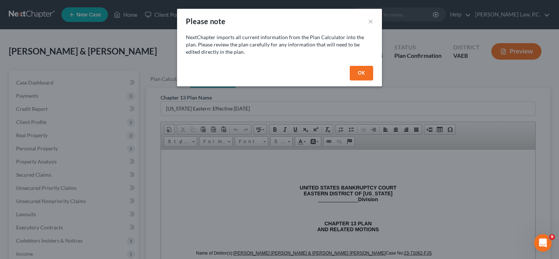
click at [363, 77] on button "OK" at bounding box center [360, 73] width 23 height 15
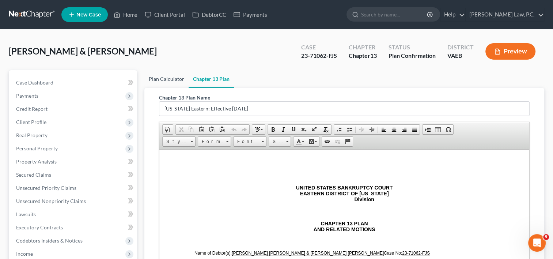
click at [171, 81] on link "Plan Calculator" at bounding box center [166, 79] width 44 height 18
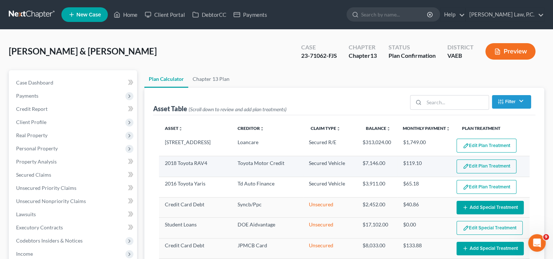
select select "59"
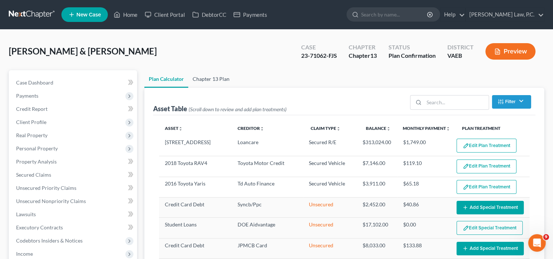
click at [224, 77] on link "Chapter 13 Plan" at bounding box center [211, 79] width 46 height 18
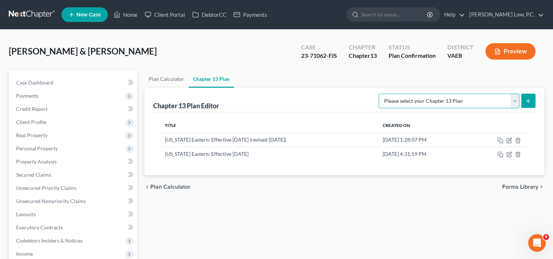
click at [439, 97] on select "Please select your Chapter 13 Plan National Form Plan - Official Form 113 [US_S…" at bounding box center [449, 101] width 141 height 15
click at [171, 77] on link "Plan Calculator" at bounding box center [166, 79] width 44 height 18
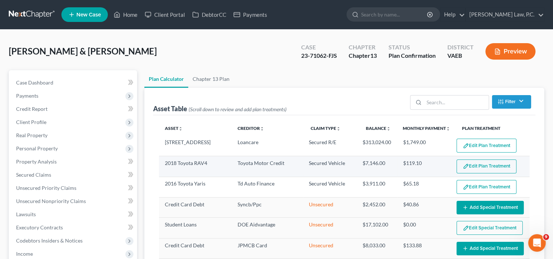
select select "59"
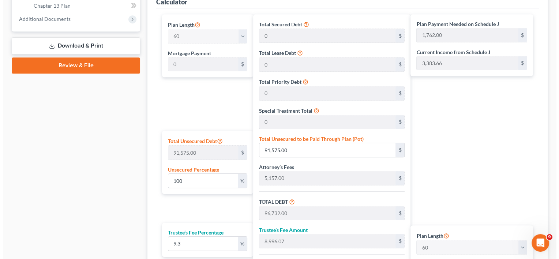
scroll to position [451, 0]
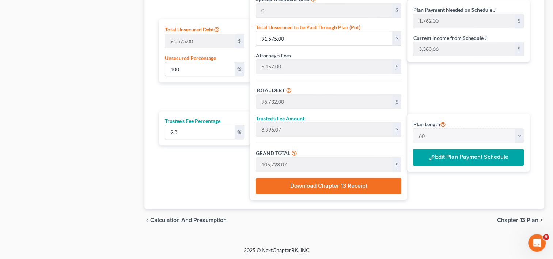
click at [444, 156] on button "Edit Plan Payment Schedule" at bounding box center [468, 157] width 111 height 17
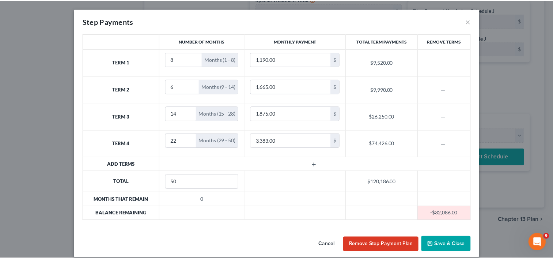
scroll to position [6, 0]
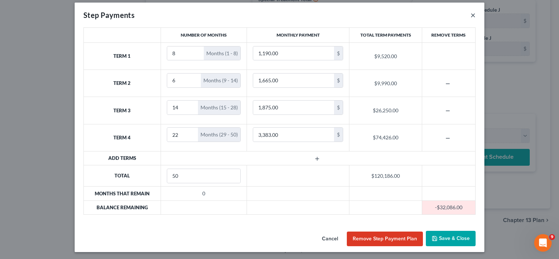
click at [470, 16] on button "×" at bounding box center [472, 15] width 5 height 9
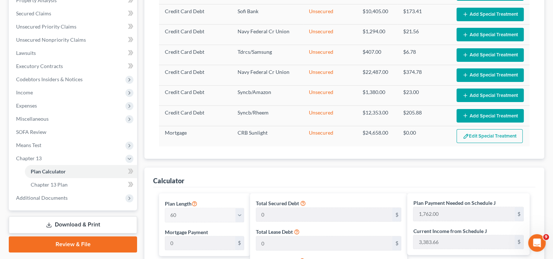
scroll to position [162, 0]
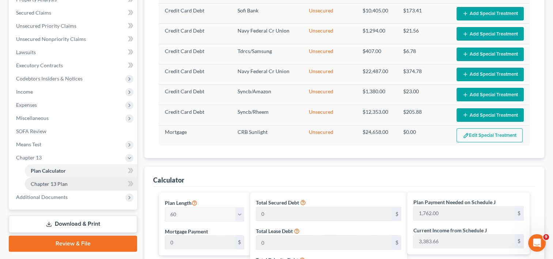
click at [42, 185] on span "Chapter 13 Plan" at bounding box center [49, 184] width 37 height 6
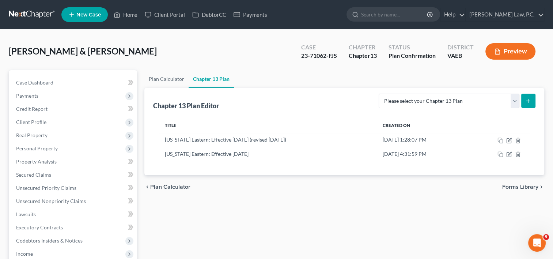
click at [528, 100] on line "submit" at bounding box center [528, 100] width 0 height 3
click at [513, 100] on select "Please select your Chapter 13 Plan National Form Plan - Official Form 113 [US_S…" at bounding box center [449, 101] width 141 height 15
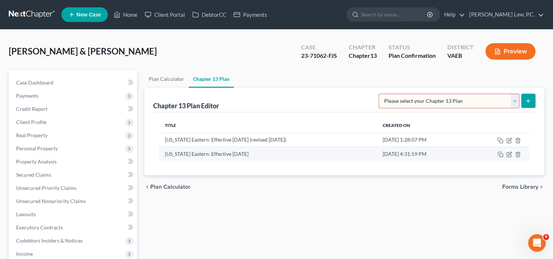
click at [339, 150] on td "[US_STATE] Eastern: Effective [DATE]" at bounding box center [267, 154] width 217 height 14
click at [508, 153] on icon "button" at bounding box center [509, 154] width 6 height 6
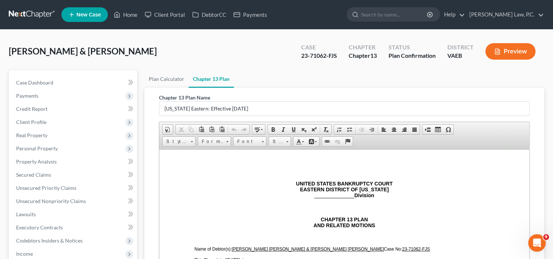
scroll to position [3, 0]
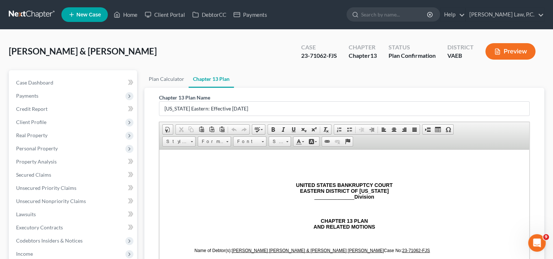
click at [314, 194] on span "______________" at bounding box center [334, 196] width 40 height 6
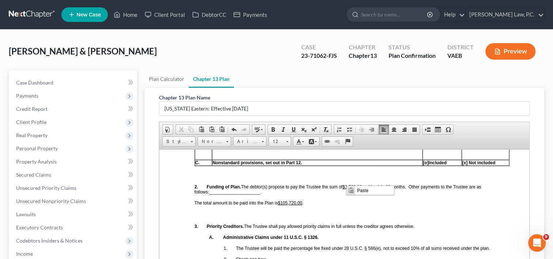
scroll to position [0, 0]
click at [346, 186] on u "$1,762.00" at bounding box center [352, 186] width 19 height 5
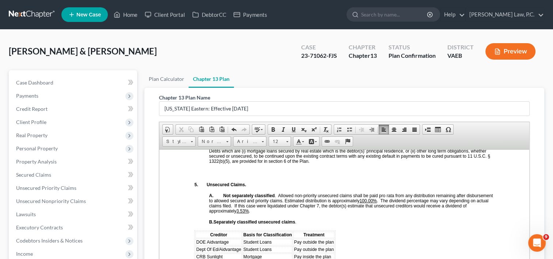
scroll to position [182, 0]
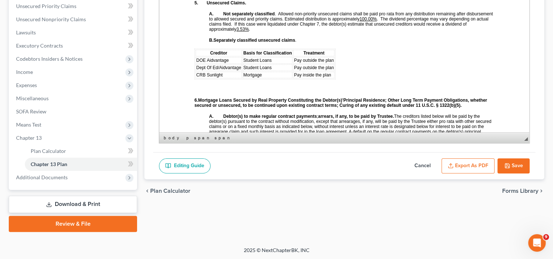
click at [512, 167] on button "Save" at bounding box center [513, 165] width 32 height 15
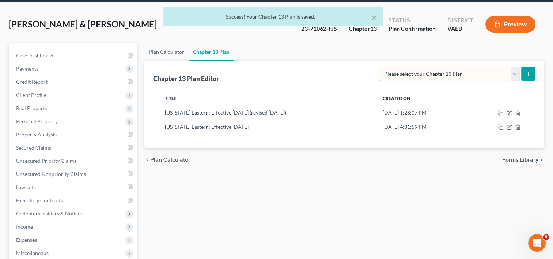
scroll to position [26, 0]
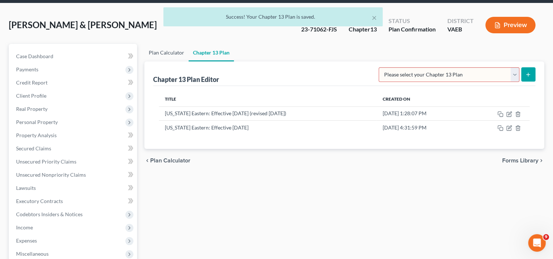
click at [169, 53] on link "Plan Calculator" at bounding box center [166, 53] width 44 height 18
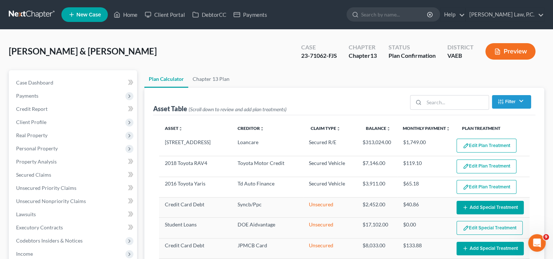
select select "59"
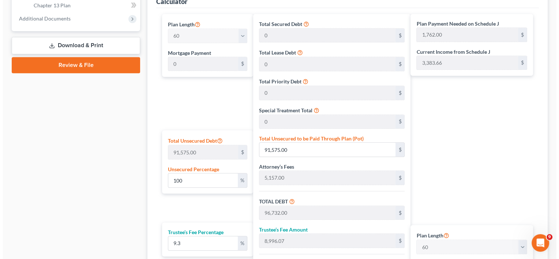
scroll to position [386, 0]
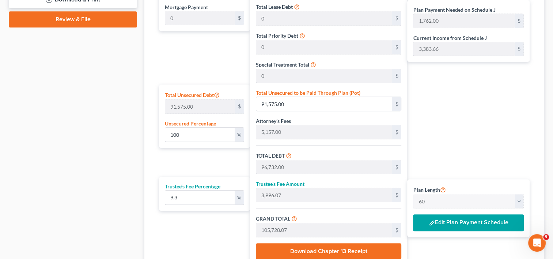
click at [472, 221] on button "Edit Plan Payment Schedule" at bounding box center [468, 222] width 111 height 17
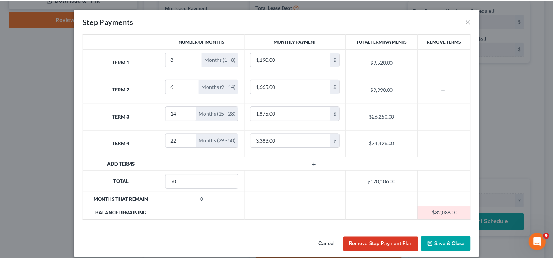
scroll to position [6, 0]
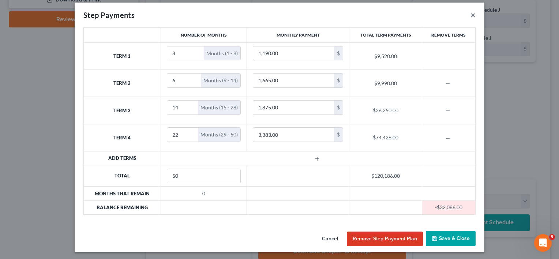
click at [470, 18] on button "×" at bounding box center [472, 15] width 5 height 9
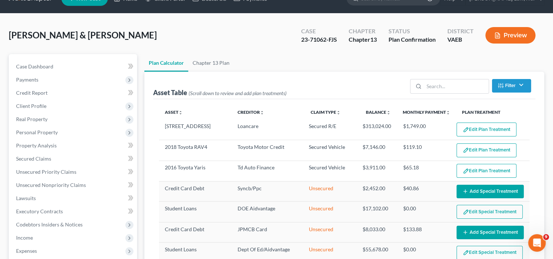
scroll to position [13, 0]
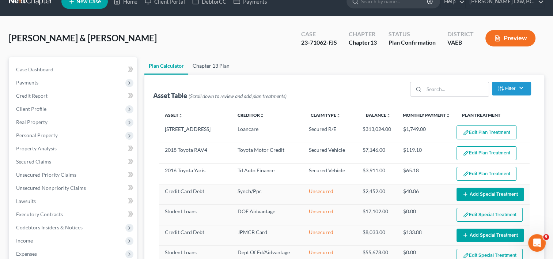
click at [211, 64] on link "Chapter 13 Plan" at bounding box center [211, 66] width 46 height 18
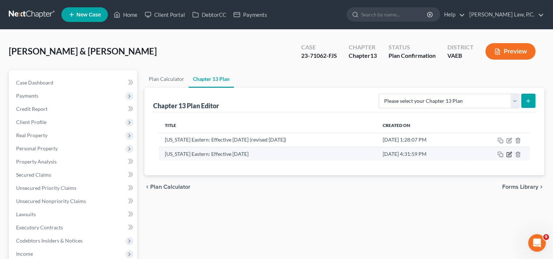
click at [512, 156] on icon "button" at bounding box center [509, 154] width 6 height 6
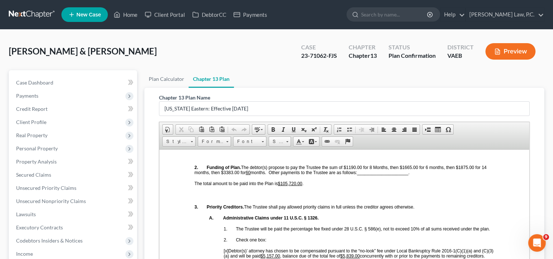
scroll to position [368, 0]
click at [250, 171] on u "60" at bounding box center [248, 172] width 5 height 5
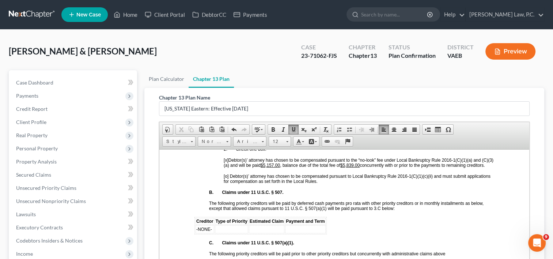
scroll to position [460, 0]
click at [225, 178] on span "[o]" at bounding box center [226, 175] width 5 height 5
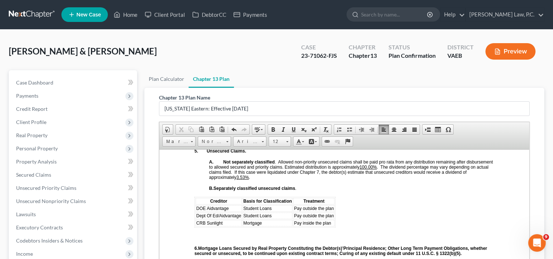
scroll to position [976, 0]
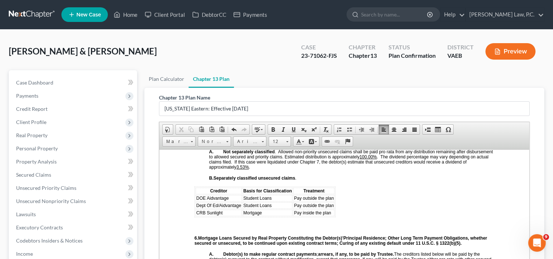
click at [269, 209] on td "Mortgage" at bounding box center [268, 212] width 50 height 7
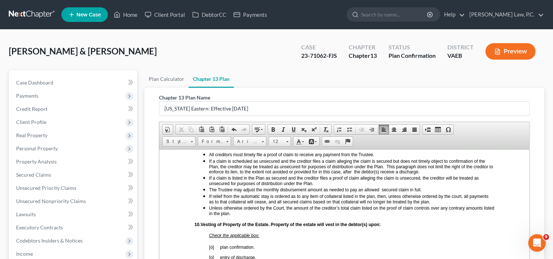
scroll to position [1535, 0]
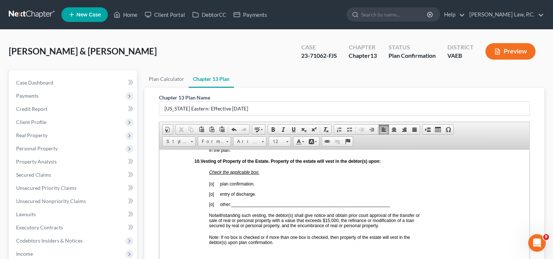
click at [212, 181] on span "[o] plan confirmation. [o] entry of discharge. [o] other:______________________…" at bounding box center [299, 194] width 181 height 26
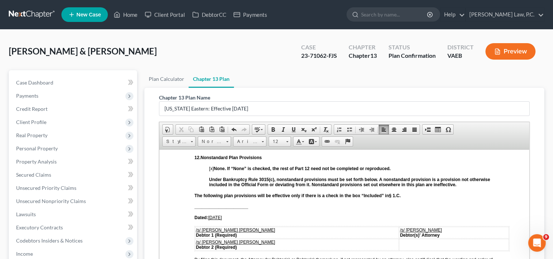
scroll to position [1719, 0]
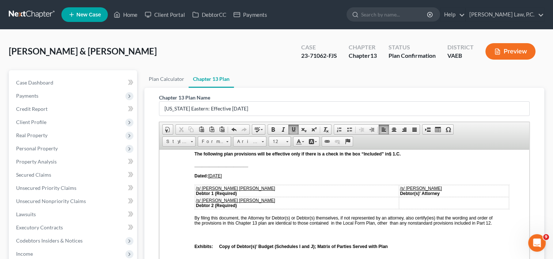
click at [400, 185] on u "/s/ [PERSON_NAME]" at bounding box center [421, 187] width 42 height 5
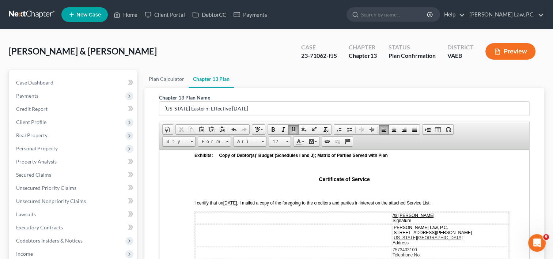
click at [398, 212] on u "/s/ [PERSON_NAME]" at bounding box center [414, 214] width 42 height 5
click at [426, 224] on span "[PERSON_NAME] Law, P.C. [STREET_ADDRESS][PERSON_NAME]" at bounding box center [432, 229] width 79 height 10
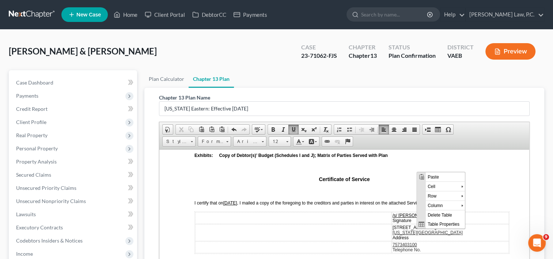
click at [402, 242] on span "7573403100" at bounding box center [405, 244] width 24 height 5
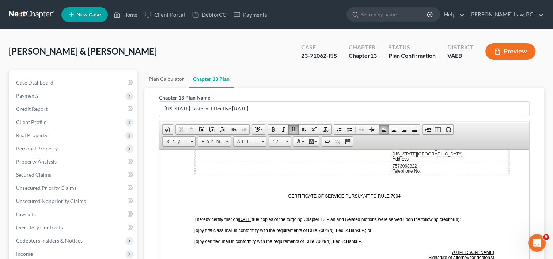
scroll to position [1889, 0]
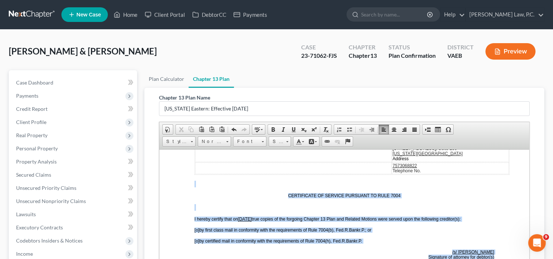
drag, startPoint x: 189, startPoint y: 173, endPoint x: 504, endPoint y: 245, distance: 323.6
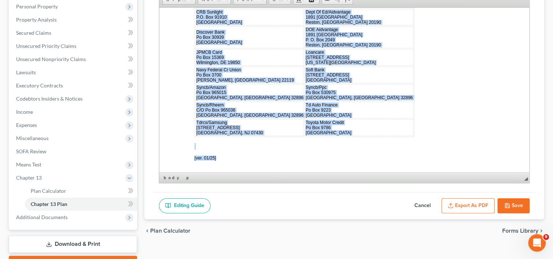
scroll to position [1954, 0]
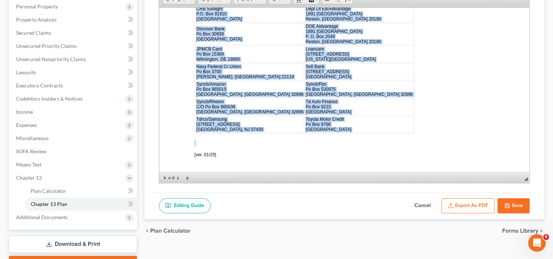
drag, startPoint x: 185, startPoint y: 53, endPoint x: 335, endPoint y: 114, distance: 162.2
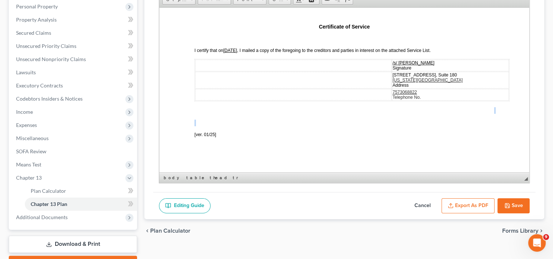
scroll to position [1807, 0]
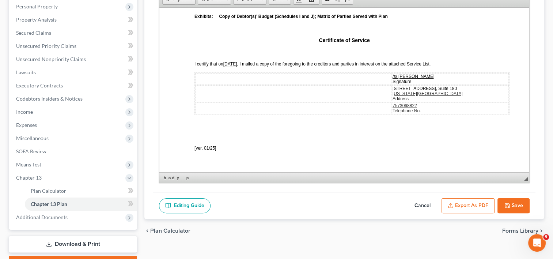
drag, startPoint x: 515, startPoint y: 202, endPoint x: 506, endPoint y: 208, distance: 10.7
drag, startPoint x: 506, startPoint y: 208, endPoint x: 365, endPoint y: 190, distance: 141.8
click at [365, 192] on div "Editing Guide Cancel Export as PDF Save" at bounding box center [344, 205] width 382 height 27
click at [504, 204] on button "Save" at bounding box center [513, 205] width 32 height 15
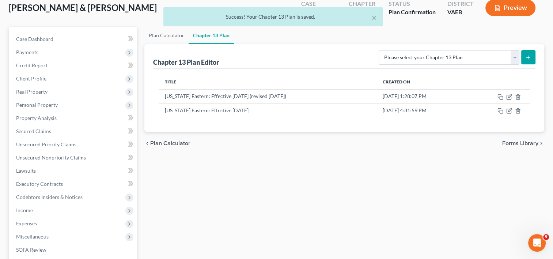
scroll to position [41, 0]
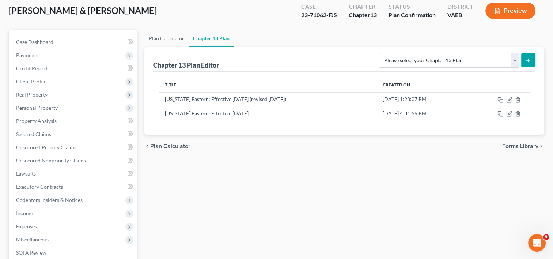
click at [478, 133] on div "Title Created On [US_STATE] Eastern: Effective [DATE] (revised [DATE]) [DATE] 1…" at bounding box center [344, 103] width 382 height 63
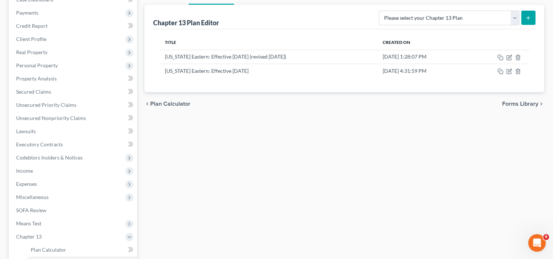
scroll to position [182, 0]
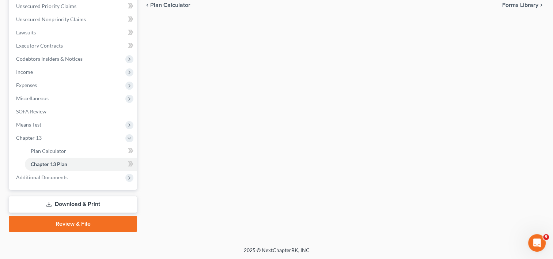
click at [84, 205] on link "Download & Print" at bounding box center [73, 204] width 128 height 17
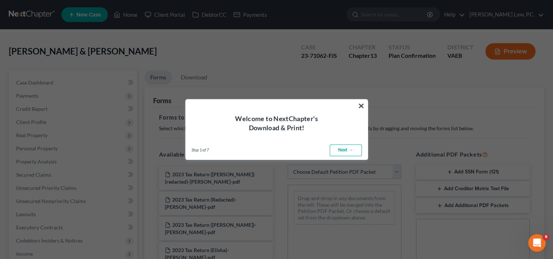
click at [347, 146] on link "Next →" at bounding box center [346, 150] width 32 height 12
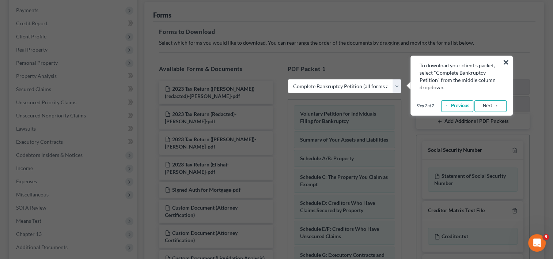
scroll to position [113, 0]
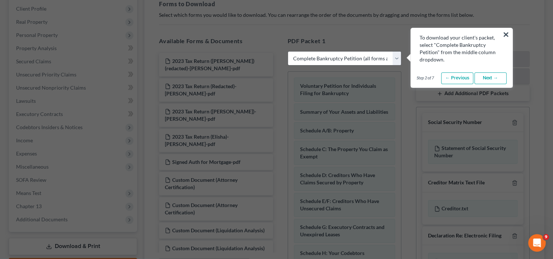
click at [488, 81] on link "Next →" at bounding box center [490, 78] width 32 height 12
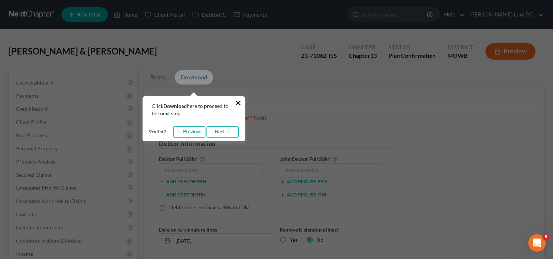
click at [238, 100] on button "×" at bounding box center [238, 103] width 7 height 12
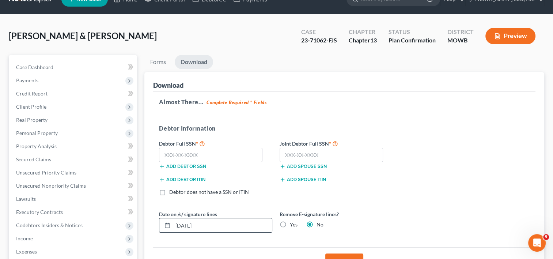
scroll to position [13, 0]
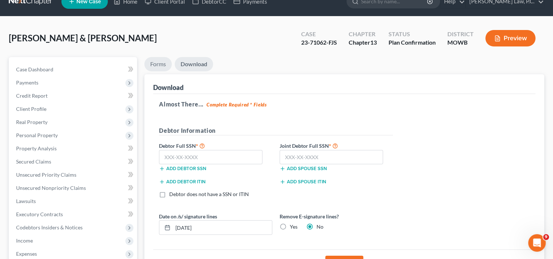
click at [154, 64] on link "Forms" at bounding box center [157, 64] width 27 height 14
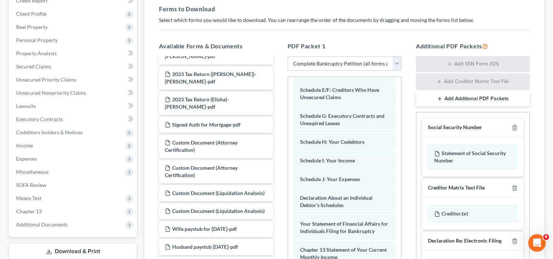
scroll to position [141, 0]
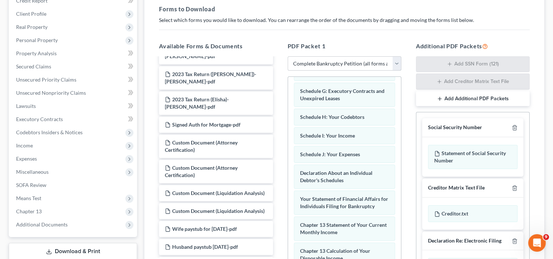
click at [397, 61] on select "Choose Default Petition PDF Packet Complete Bankruptcy Petition (all forms and …" at bounding box center [345, 63] width 114 height 15
select select "7"
click at [288, 56] on select "Choose Default Petition PDF Packet Complete Bankruptcy Petition (all forms and …" at bounding box center [345, 63] width 114 height 15
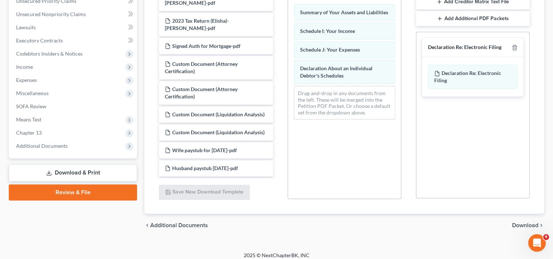
scroll to position [187, 0]
click at [524, 225] on span "Download" at bounding box center [525, 225] width 26 height 6
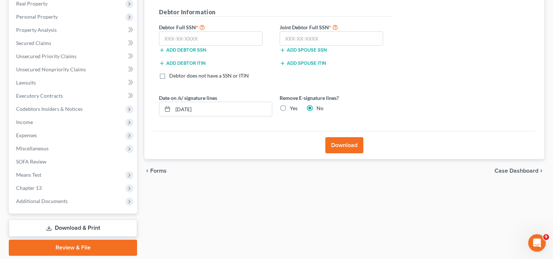
scroll to position [132, 0]
click at [342, 146] on button "Download" at bounding box center [344, 145] width 38 height 16
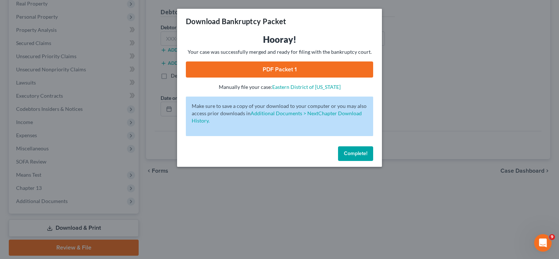
click at [292, 71] on link "PDF Packet 1" at bounding box center [279, 69] width 187 height 16
click at [355, 152] on span "Complete!" at bounding box center [355, 153] width 23 height 6
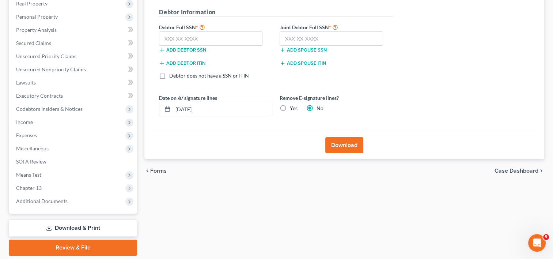
scroll to position [0, 0]
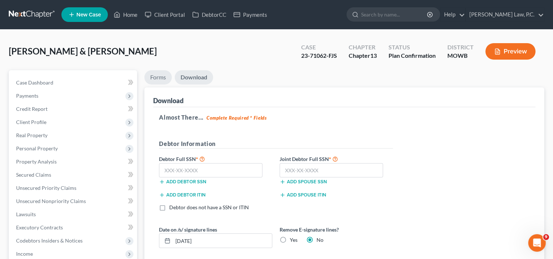
click at [155, 79] on link "Forms" at bounding box center [157, 77] width 27 height 14
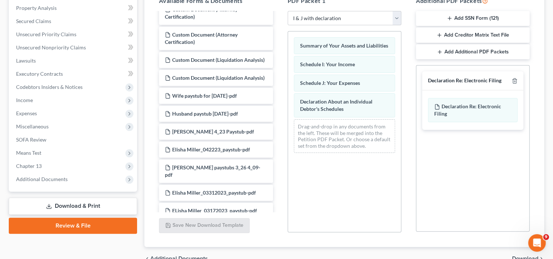
scroll to position [153, 0]
click at [397, 20] on select "Choose Default Petition PDF Packet Complete Bankruptcy Petition (all forms and …" at bounding box center [345, 18] width 114 height 15
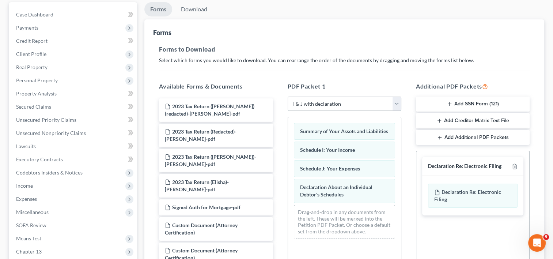
scroll to position [72, 0]
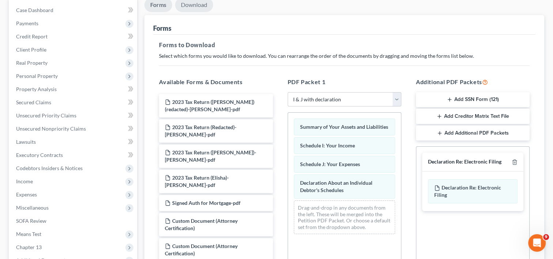
click at [190, 10] on link "Download" at bounding box center [194, 5] width 38 height 14
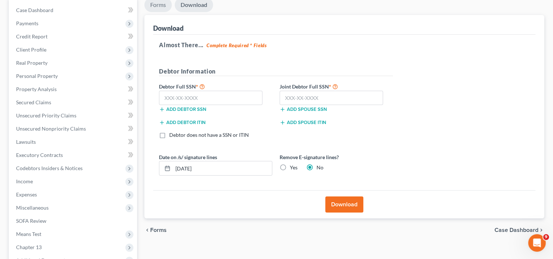
click at [155, 8] on link "Forms" at bounding box center [157, 5] width 27 height 14
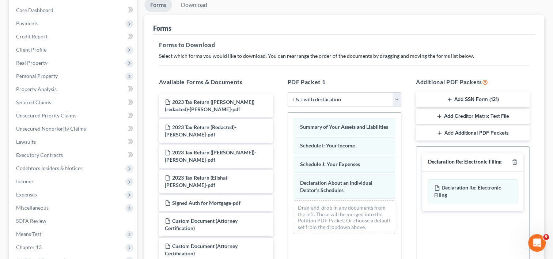
scroll to position [155, 0]
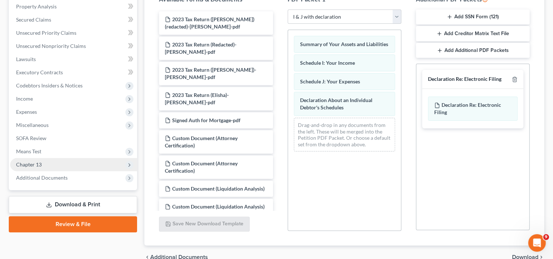
click at [39, 169] on span "Chapter 13" at bounding box center [73, 164] width 127 height 13
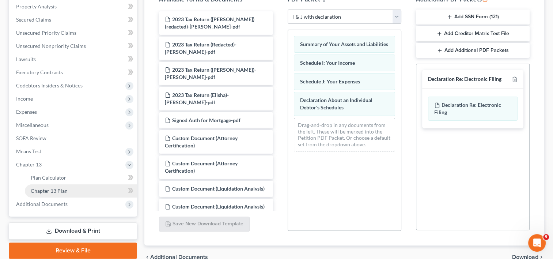
click at [60, 192] on span "Chapter 13 Plan" at bounding box center [49, 191] width 37 height 6
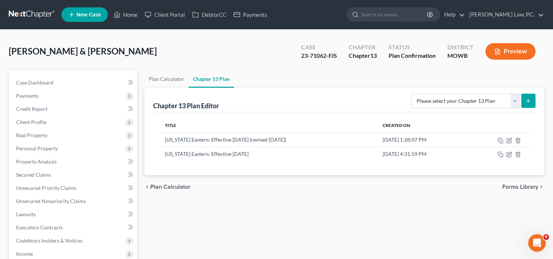
click at [514, 53] on button "Preview" at bounding box center [510, 51] width 50 height 16
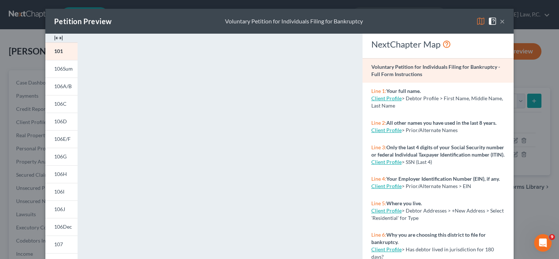
click at [500, 20] on button "×" at bounding box center [501, 21] width 5 height 9
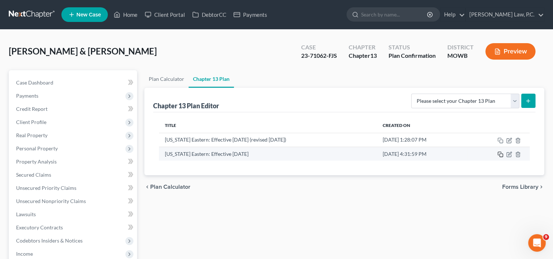
click at [500, 154] on rect "button" at bounding box center [501, 155] width 3 height 3
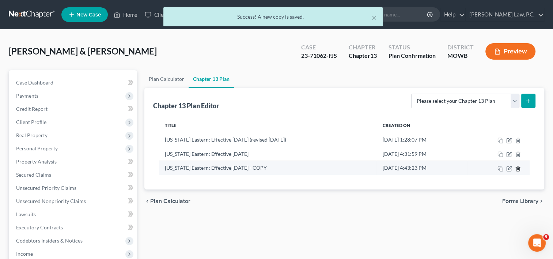
click at [520, 169] on icon "button" at bounding box center [518, 169] width 6 height 6
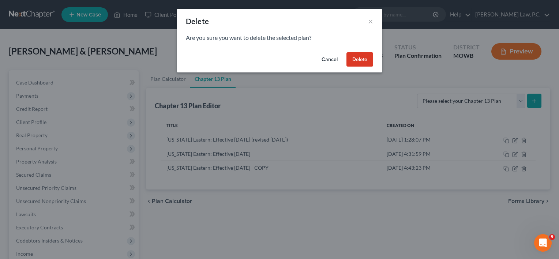
click at [354, 61] on button "Delete" at bounding box center [359, 59] width 27 height 15
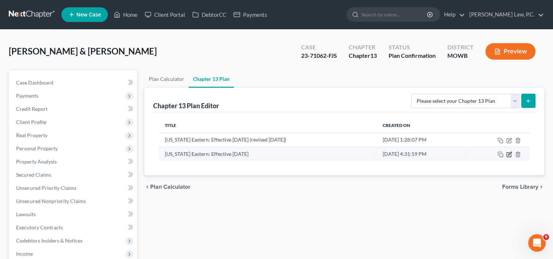
click at [511, 154] on icon "button" at bounding box center [509, 154] width 6 height 6
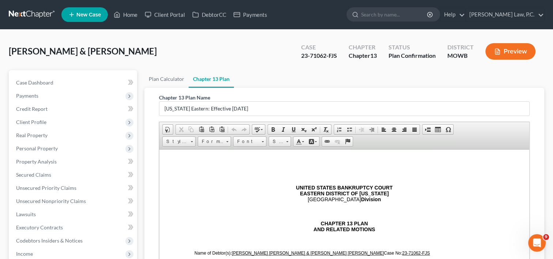
click at [332, 79] on ul "Plan Calculator Chapter 13 Plan" at bounding box center [344, 79] width 400 height 18
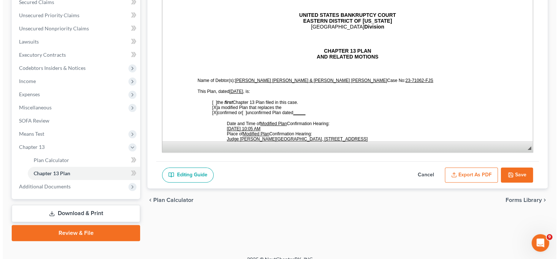
scroll to position [182, 0]
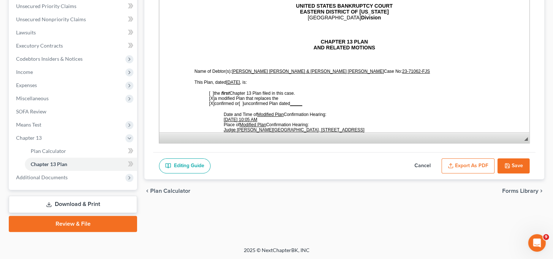
click at [477, 167] on button "Export as PDF" at bounding box center [468, 165] width 53 height 15
